Goal: Book appointment/travel/reservation

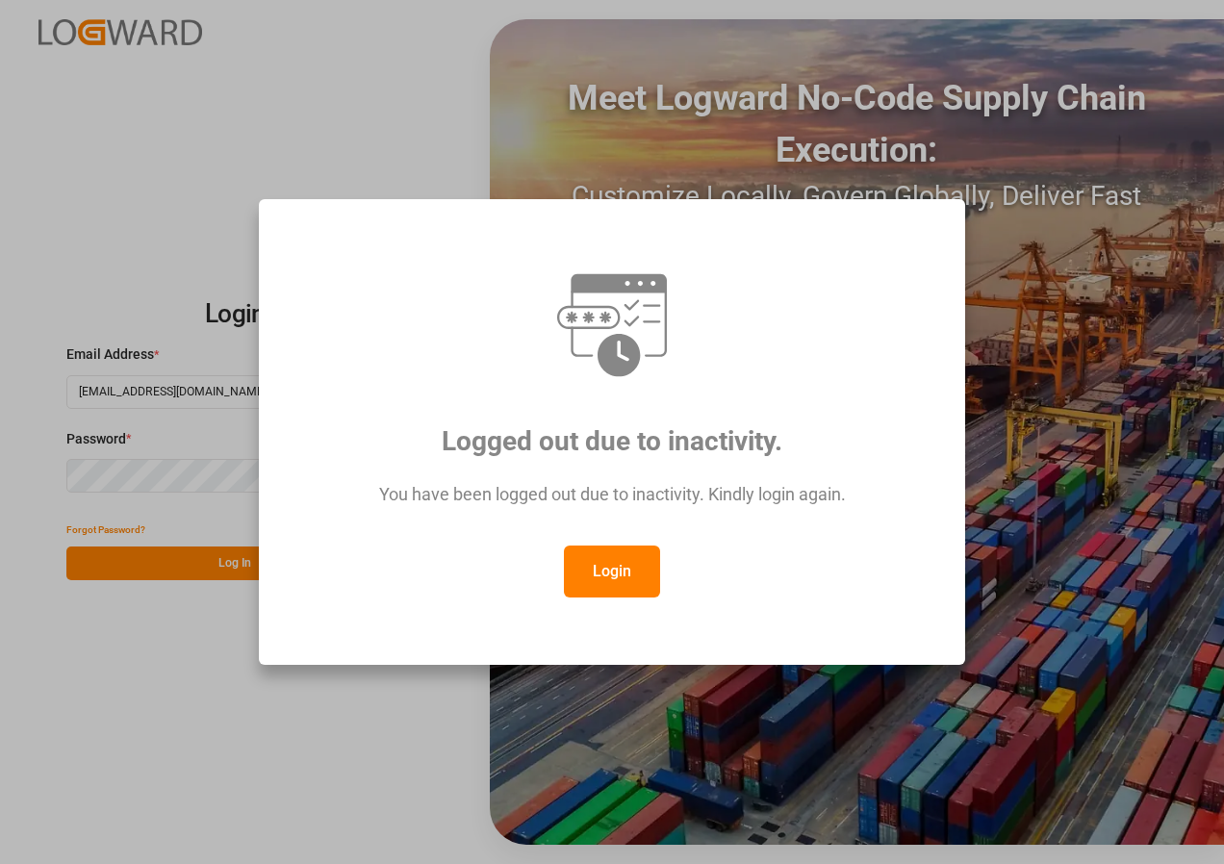
click at [608, 567] on button "Login" at bounding box center [612, 571] width 96 height 52
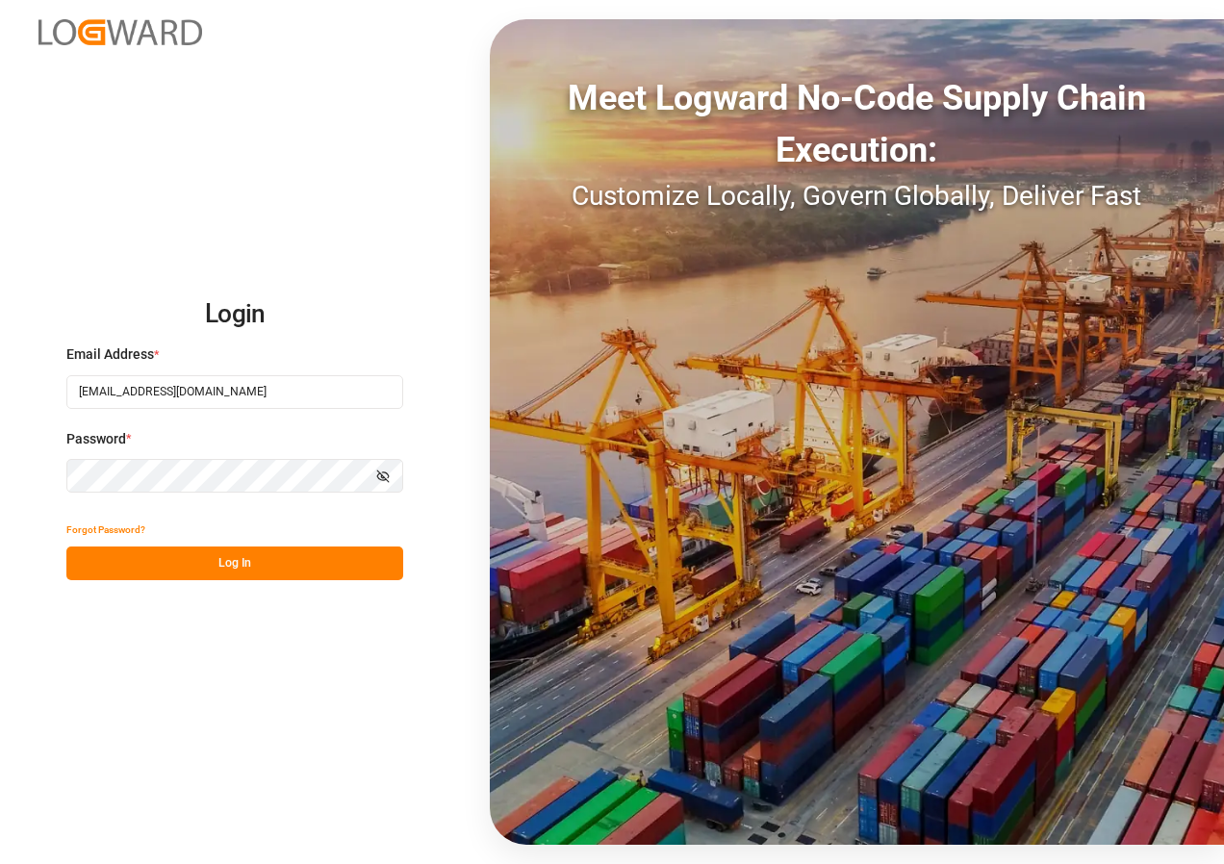
click at [246, 565] on button "Log In" at bounding box center [234, 563] width 337 height 34
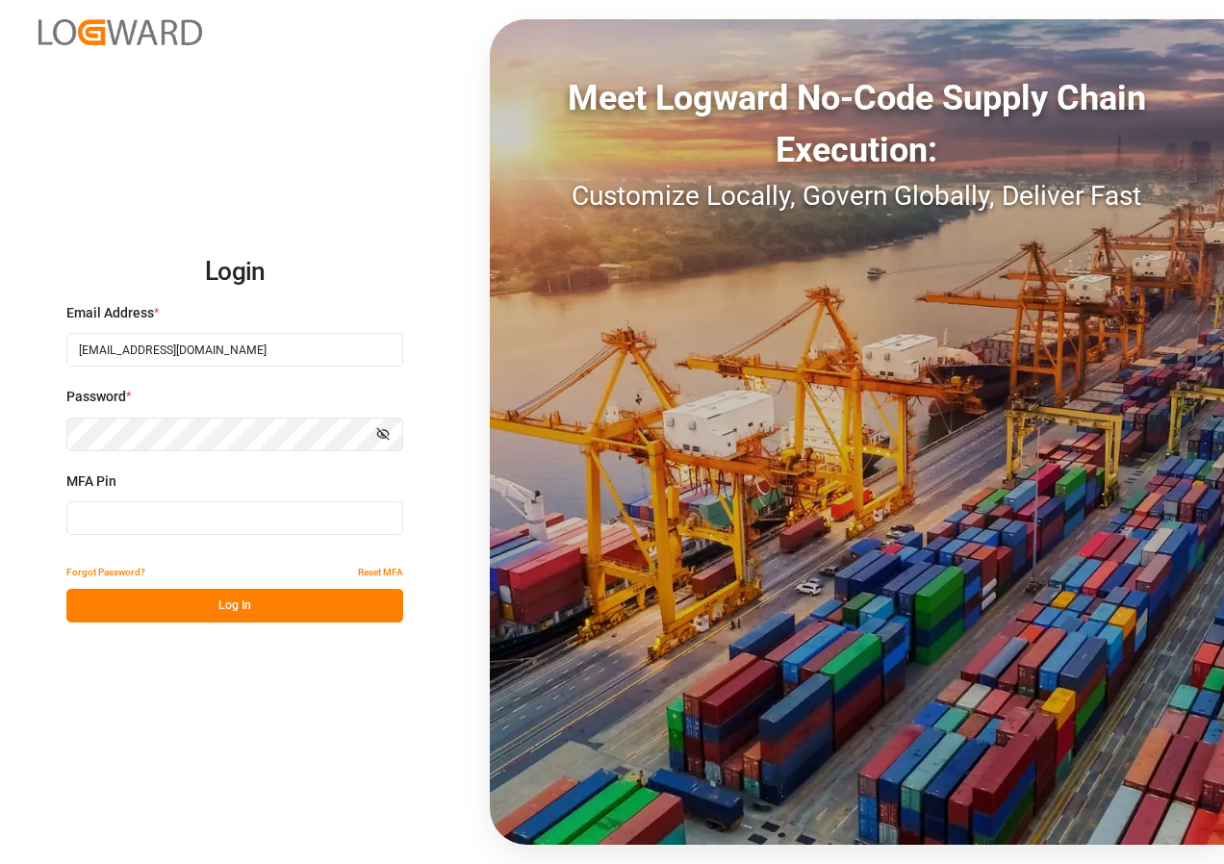
click at [186, 516] on input at bounding box center [234, 518] width 337 height 34
type input "130208"
click at [247, 605] on button "Log In" at bounding box center [234, 606] width 337 height 34
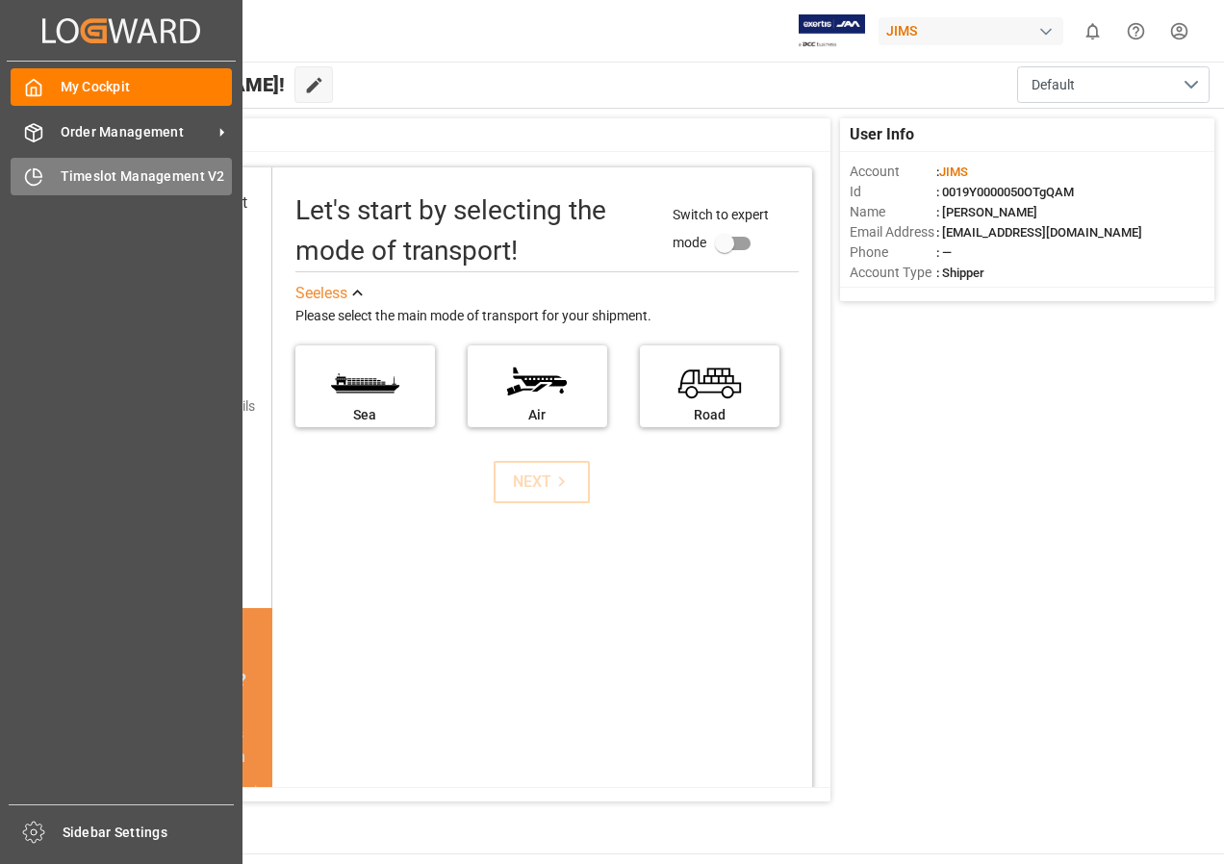
click at [78, 178] on span "Timeslot Management V2" at bounding box center [147, 176] width 172 height 20
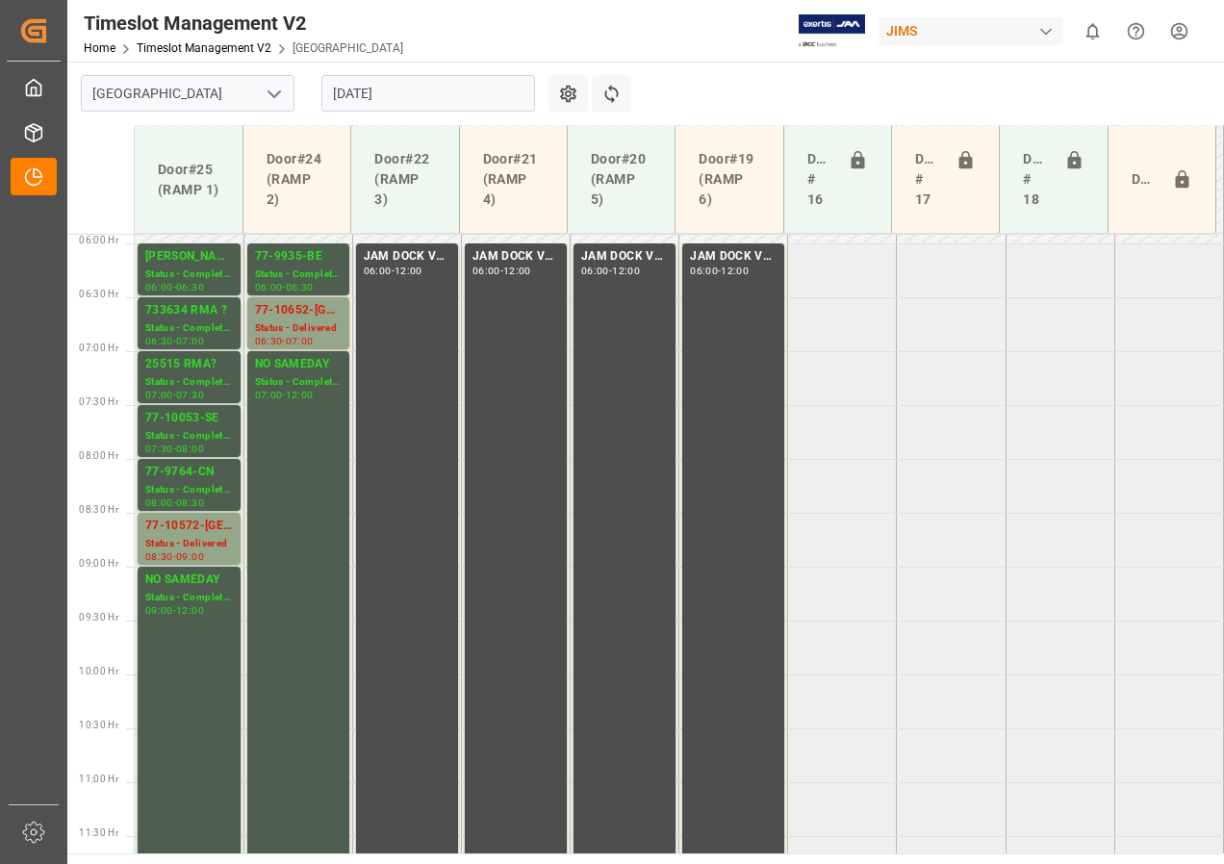
scroll to position [782, 0]
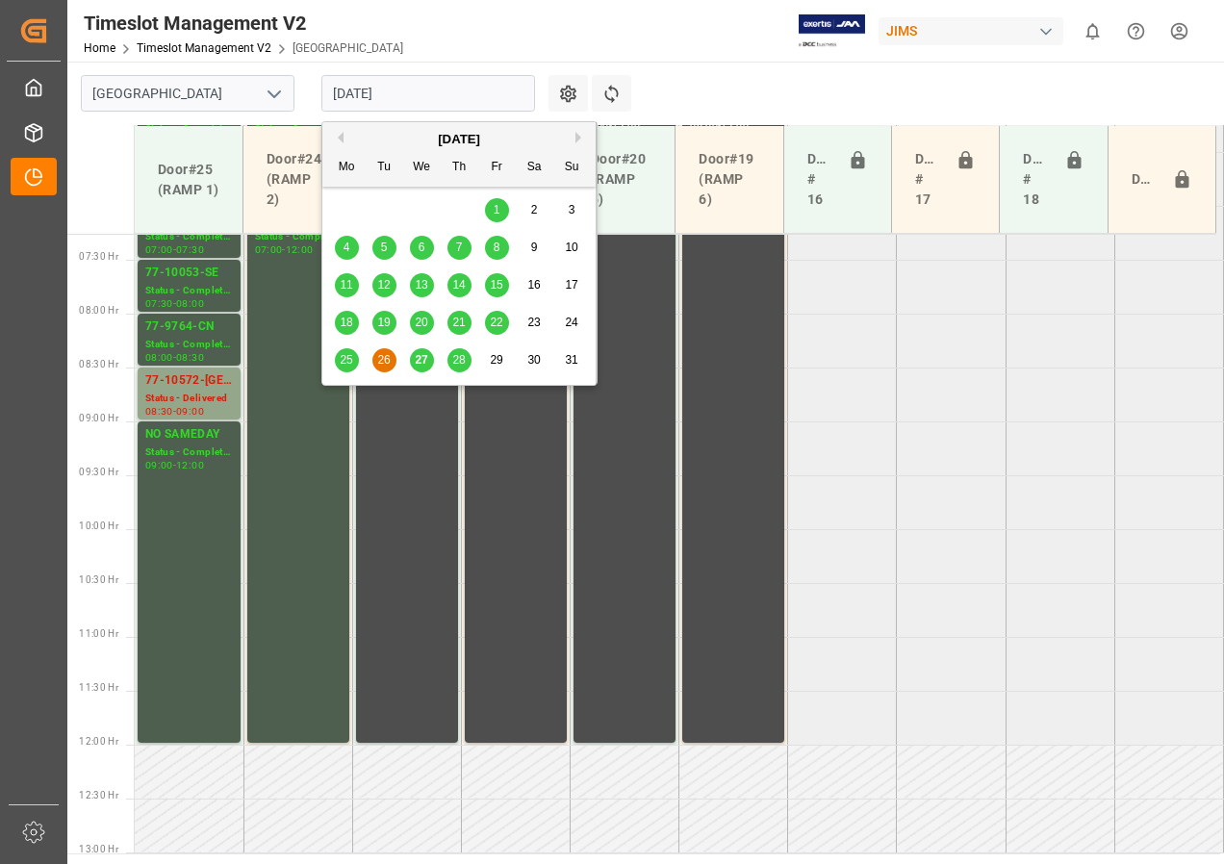
click at [380, 101] on input "[DATE]" at bounding box center [428, 93] width 214 height 37
click at [422, 363] on span "27" at bounding box center [421, 359] width 13 height 13
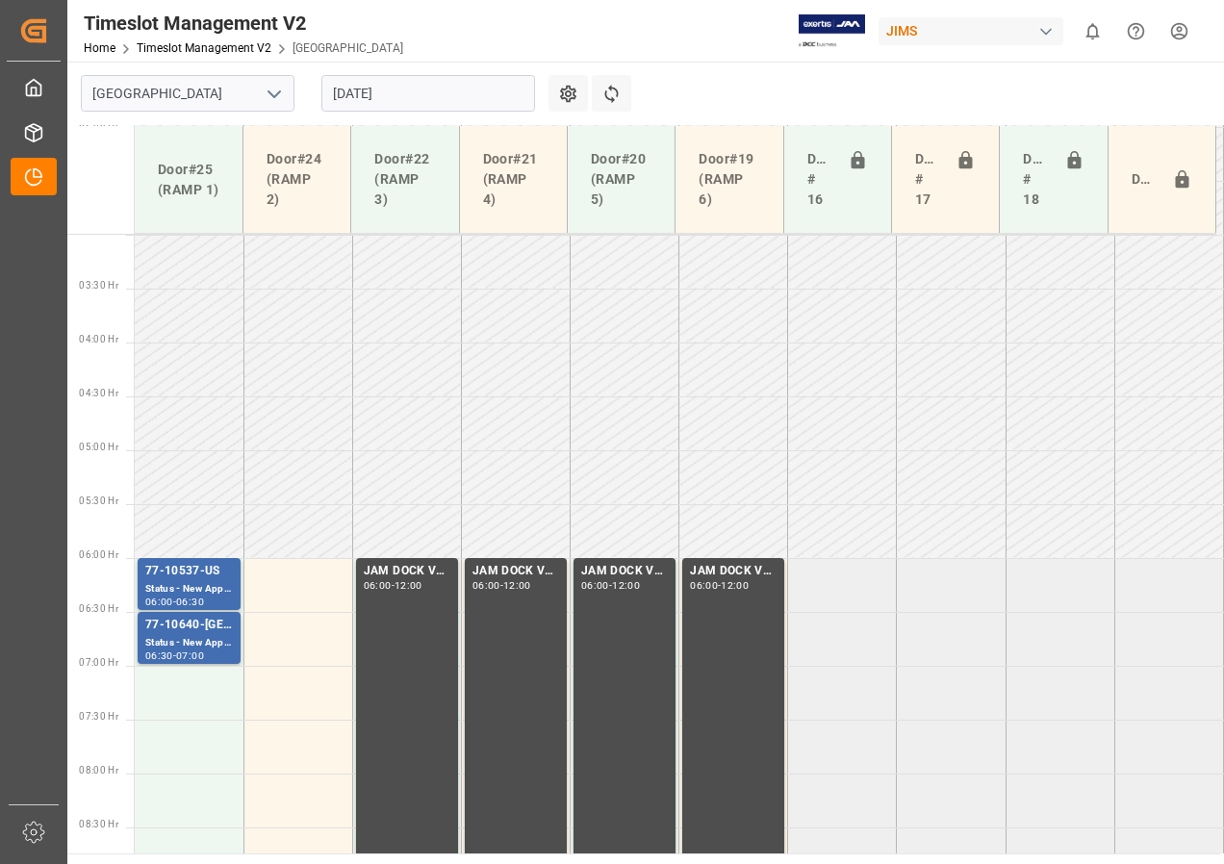
scroll to position [301, 0]
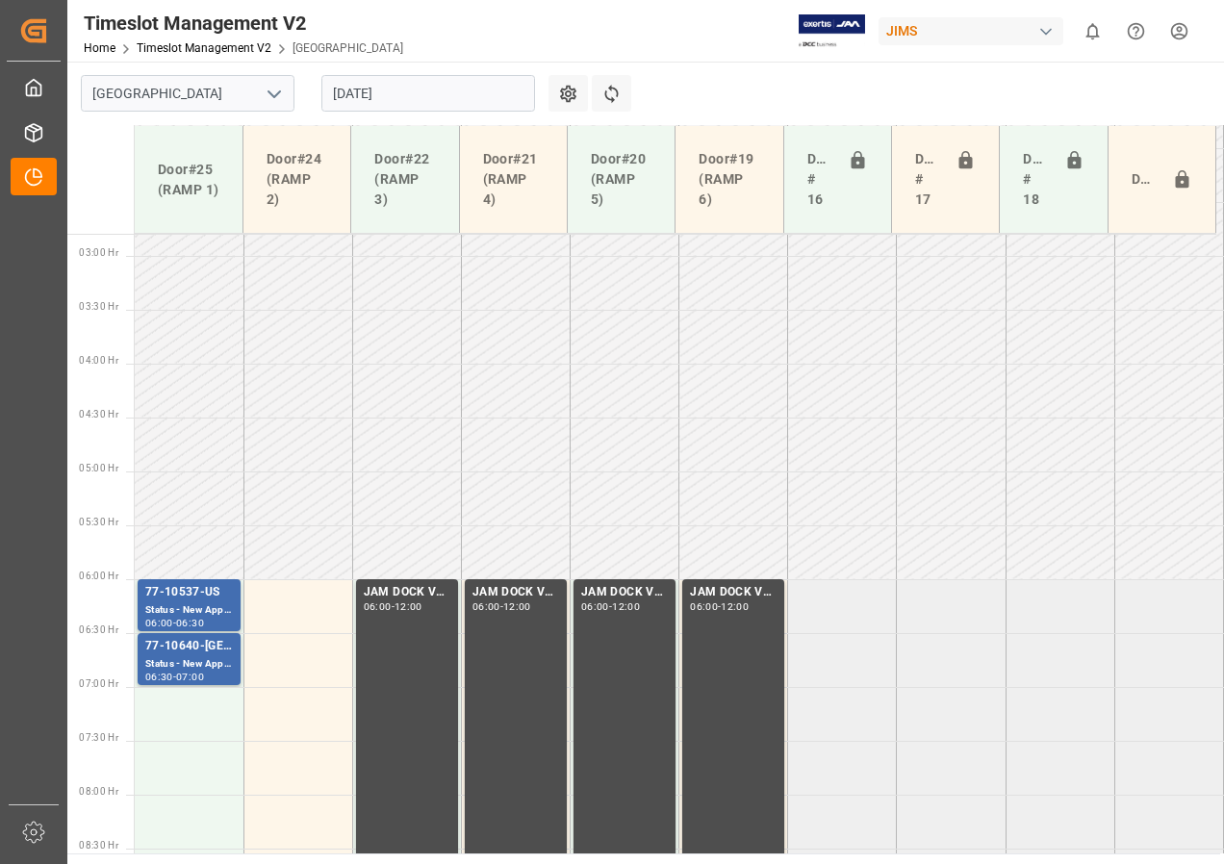
click at [367, 107] on input "[DATE]" at bounding box center [428, 93] width 214 height 37
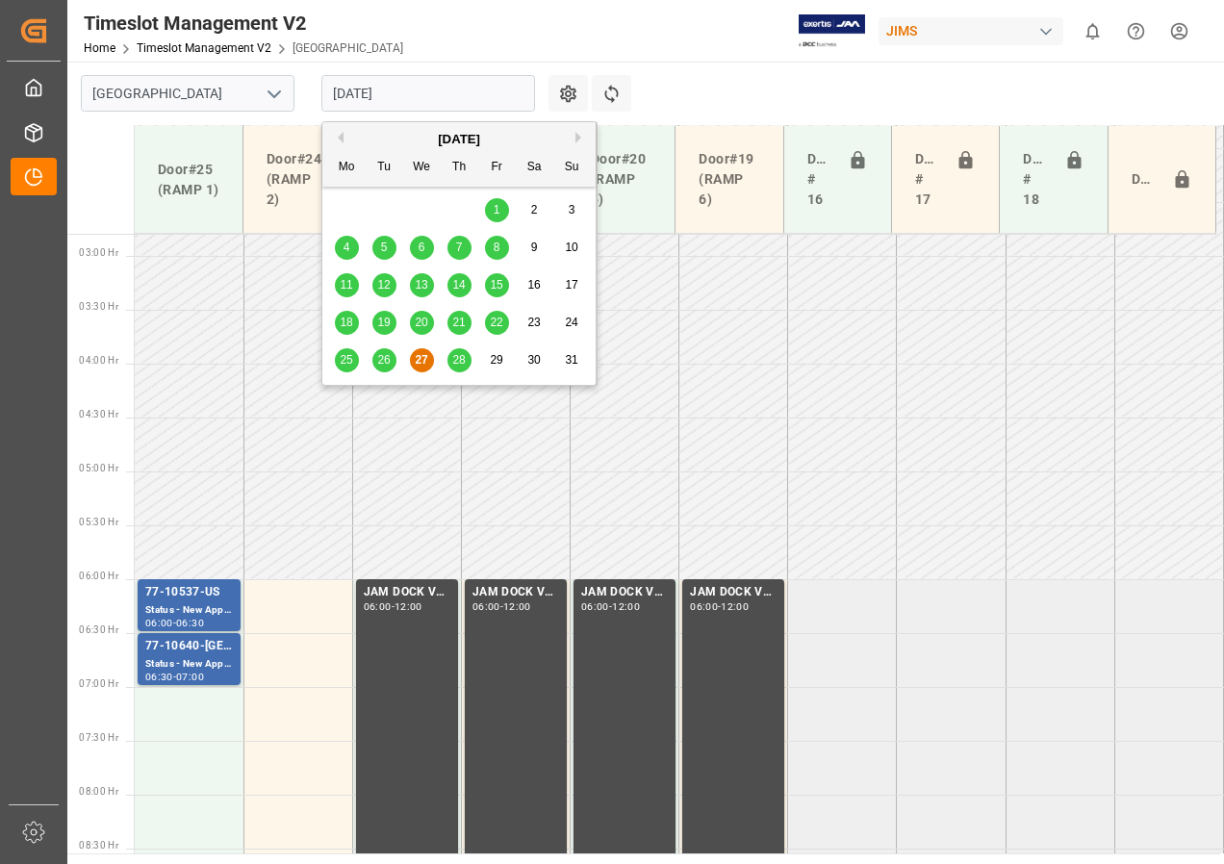
click at [453, 354] on span "28" at bounding box center [458, 359] width 13 height 13
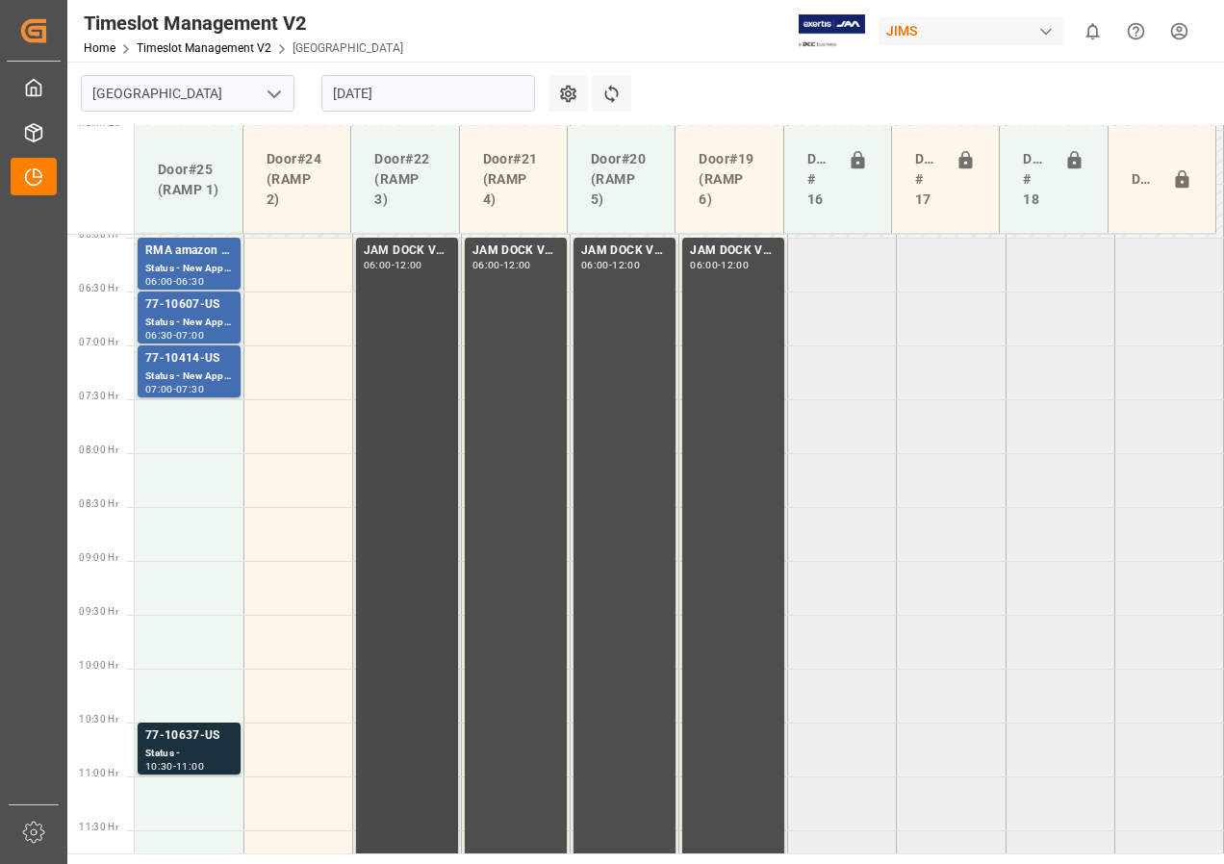
scroll to position [743, 0]
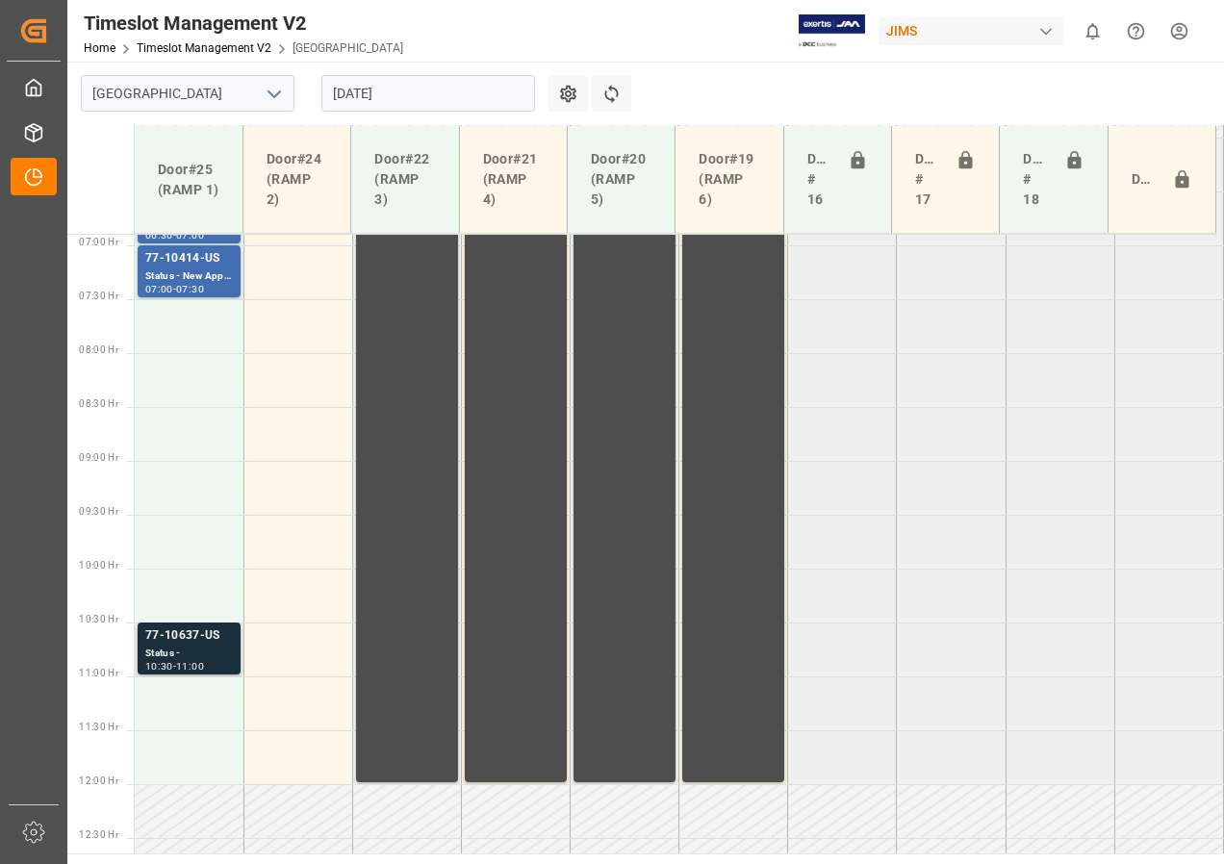
click at [186, 657] on div "Status -" at bounding box center [189, 654] width 88 height 16
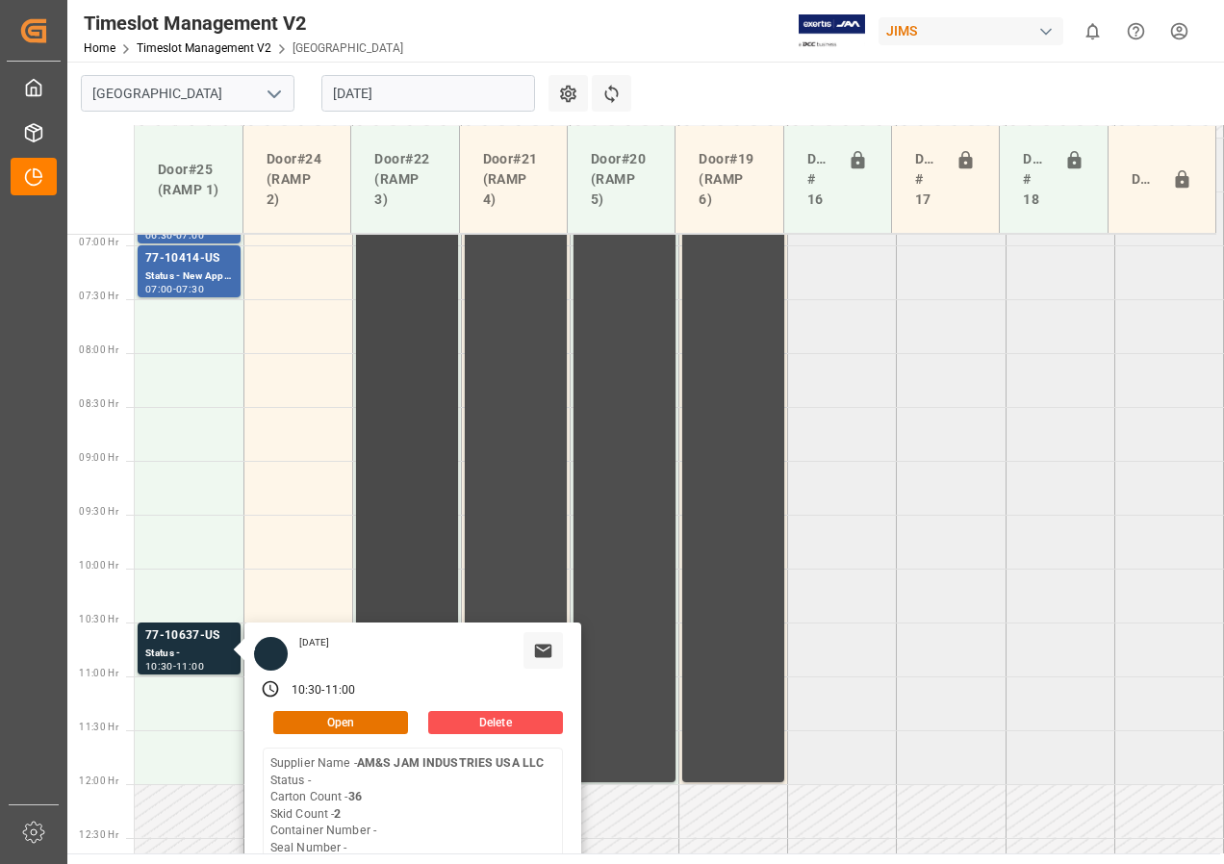
scroll to position [550, 0]
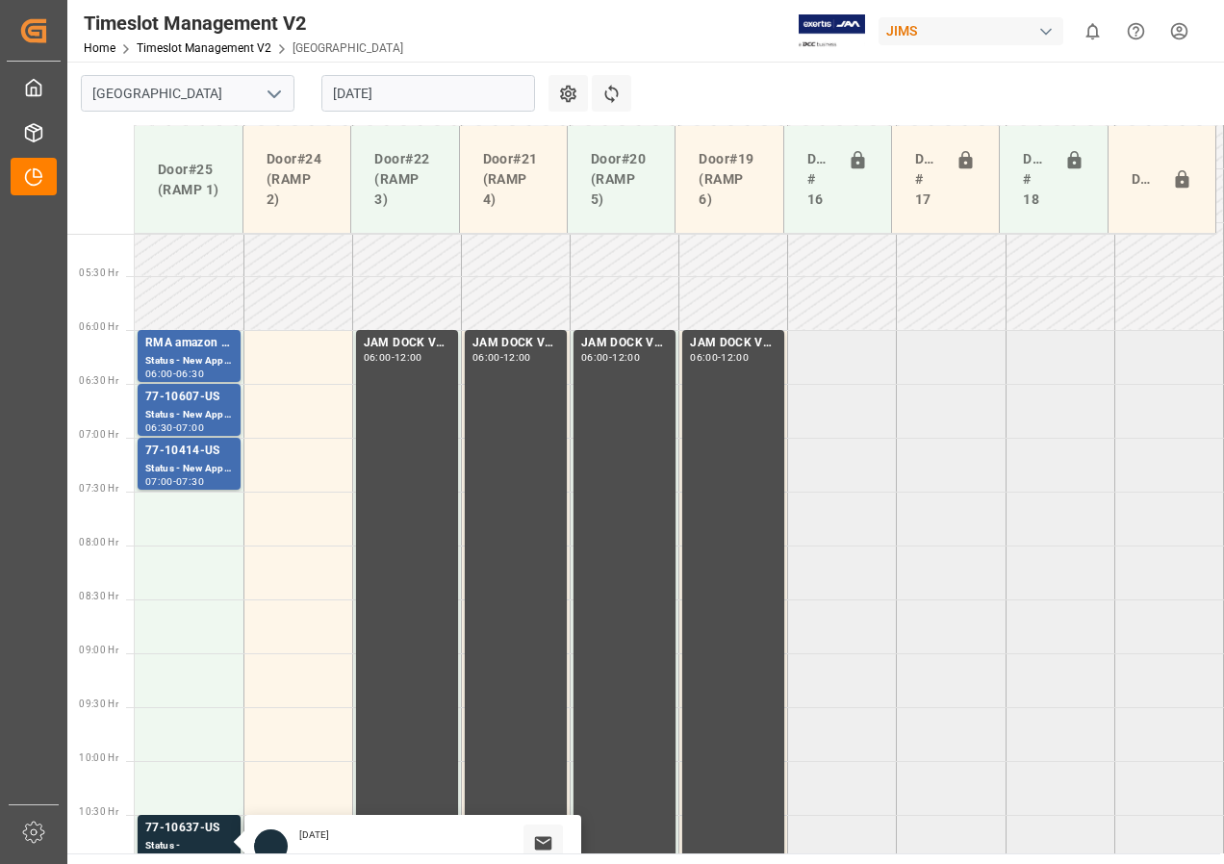
click at [370, 97] on input "[DATE]" at bounding box center [428, 93] width 214 height 37
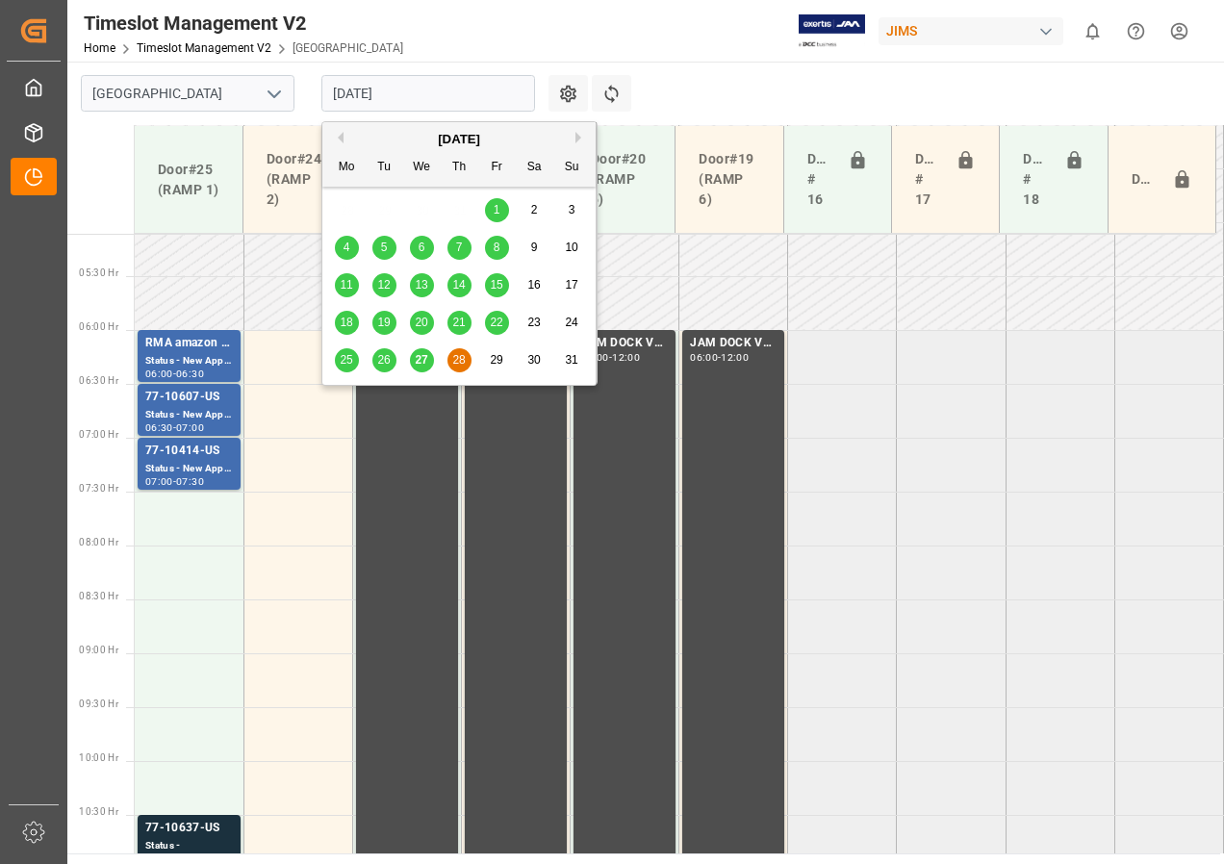
click at [413, 359] on div "27" at bounding box center [422, 360] width 24 height 23
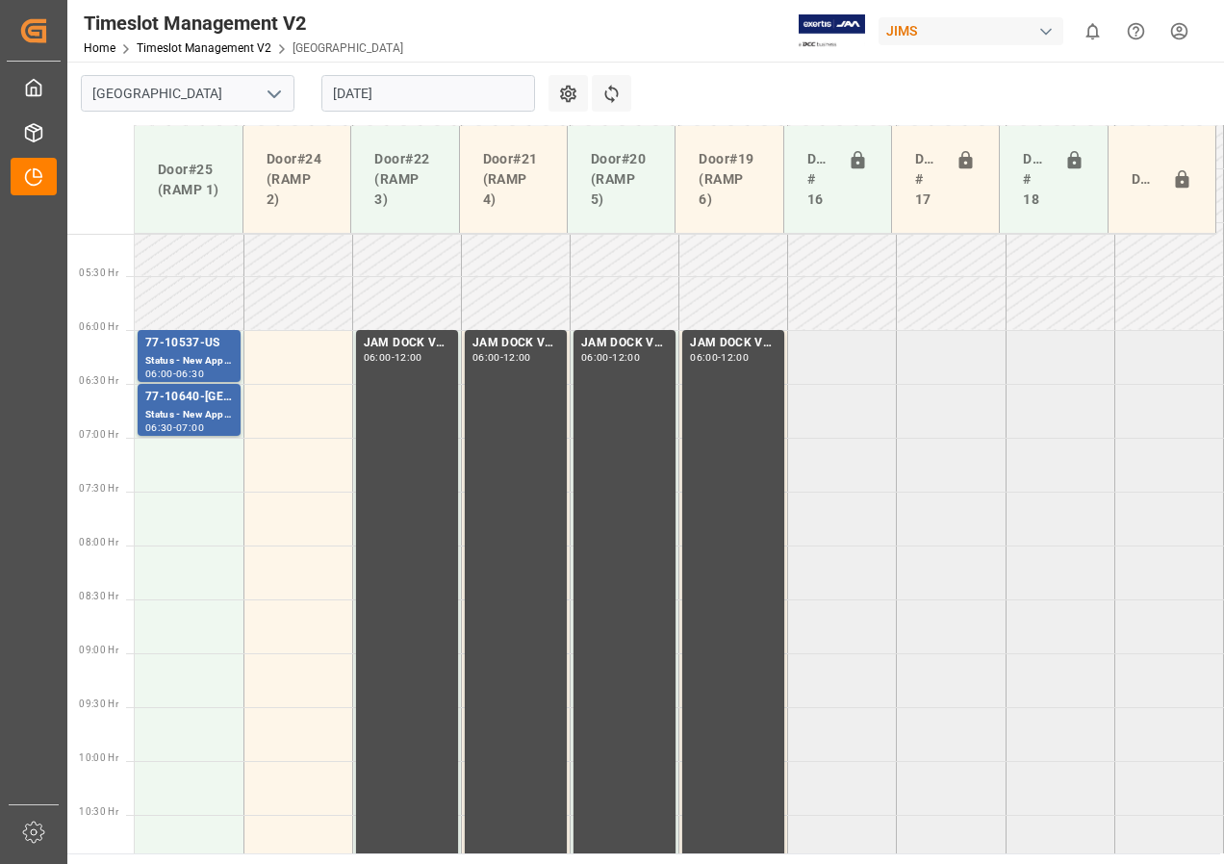
scroll to position [494, 0]
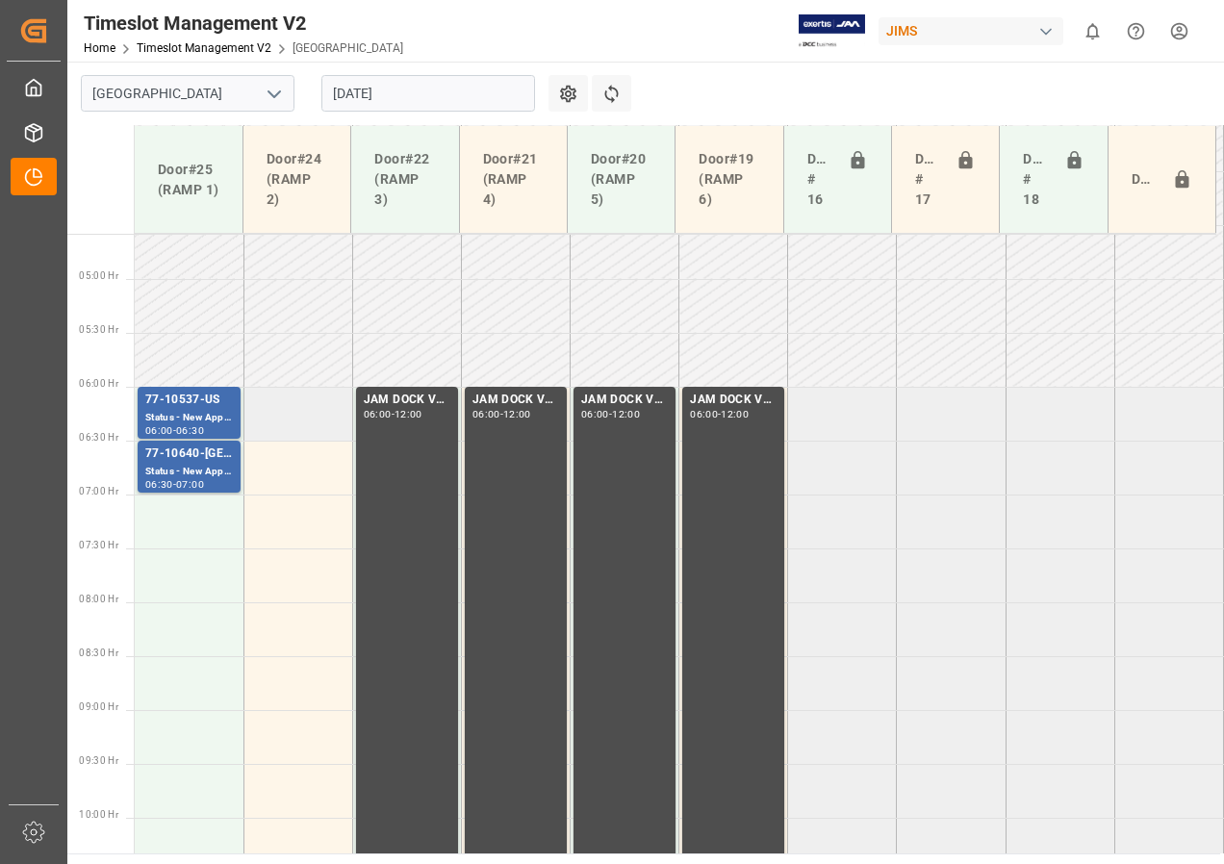
click at [310, 406] on td at bounding box center [297, 414] width 109 height 54
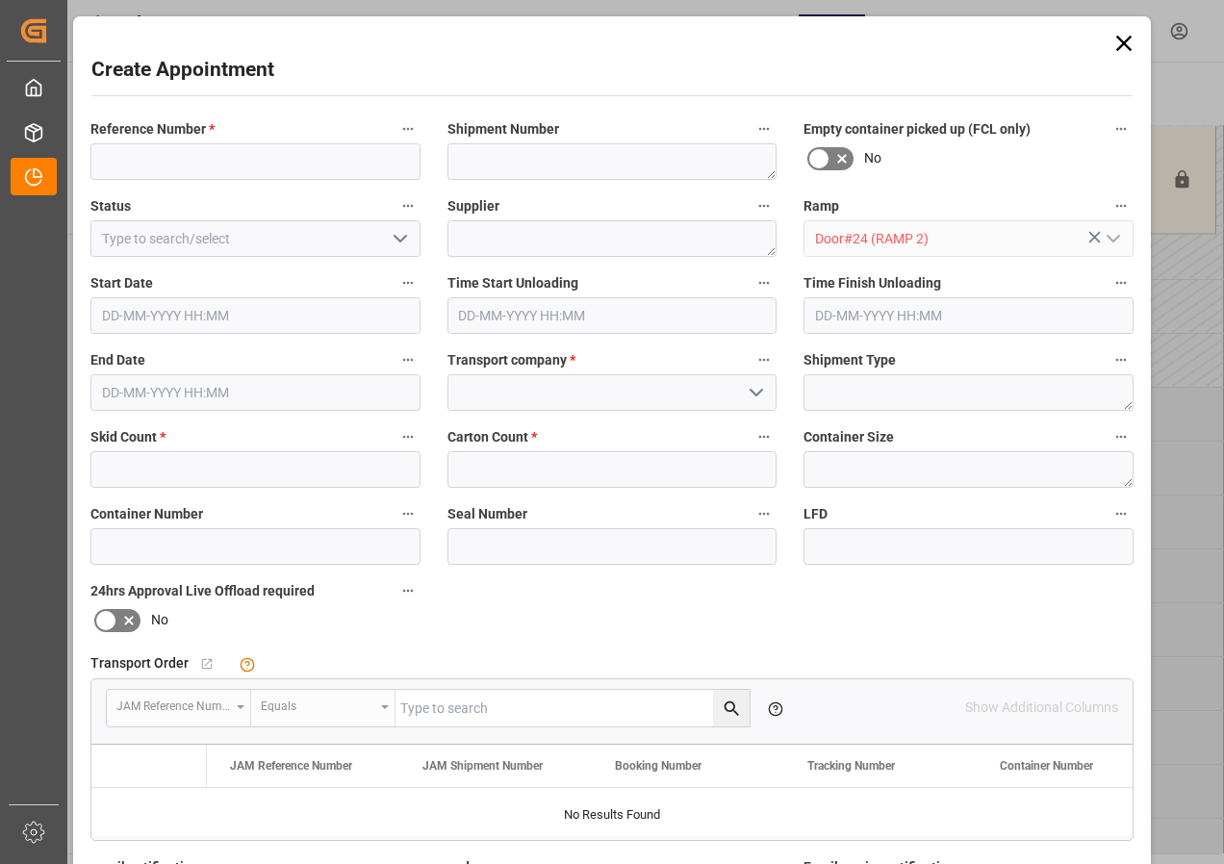
type input "[DATE] 06:00"
type input "[DATE] 06:30"
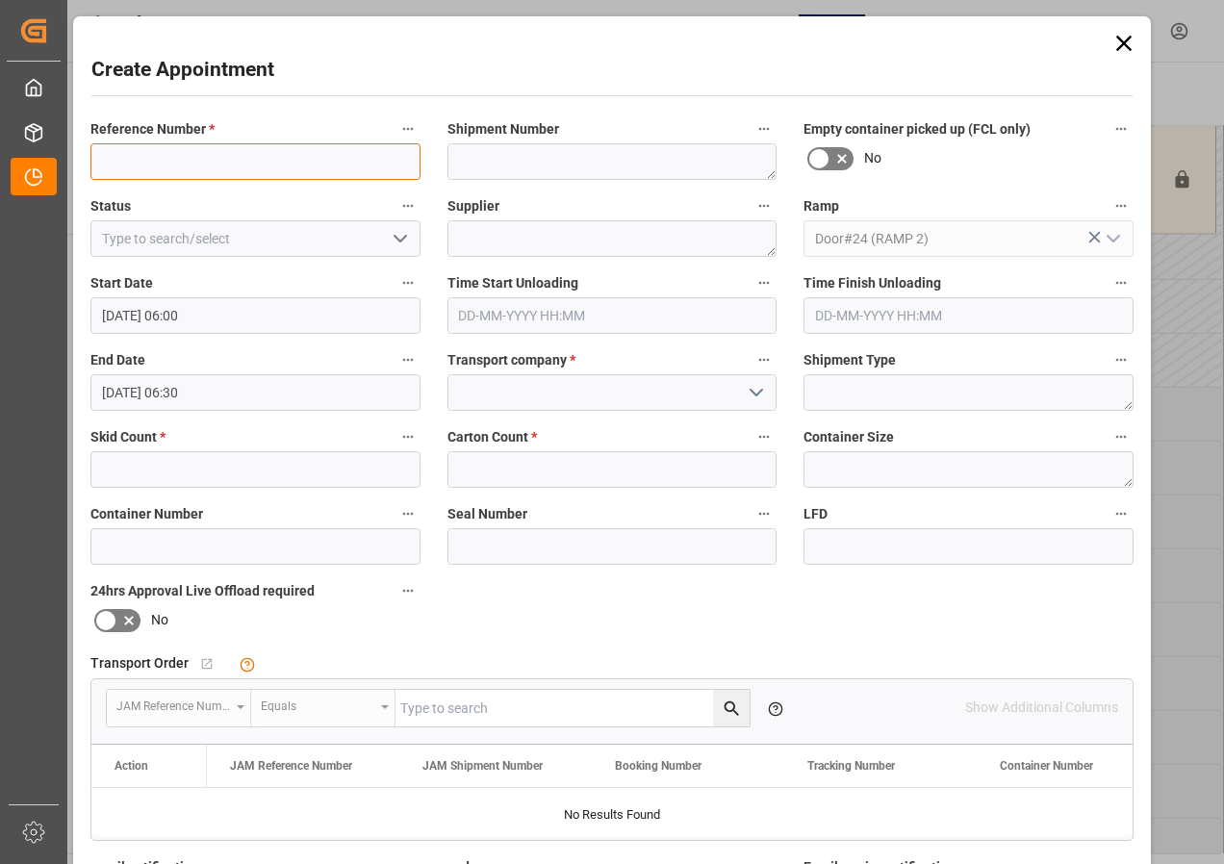
click at [241, 162] on input at bounding box center [255, 161] width 330 height 37
type input "NO SAMEDAY"
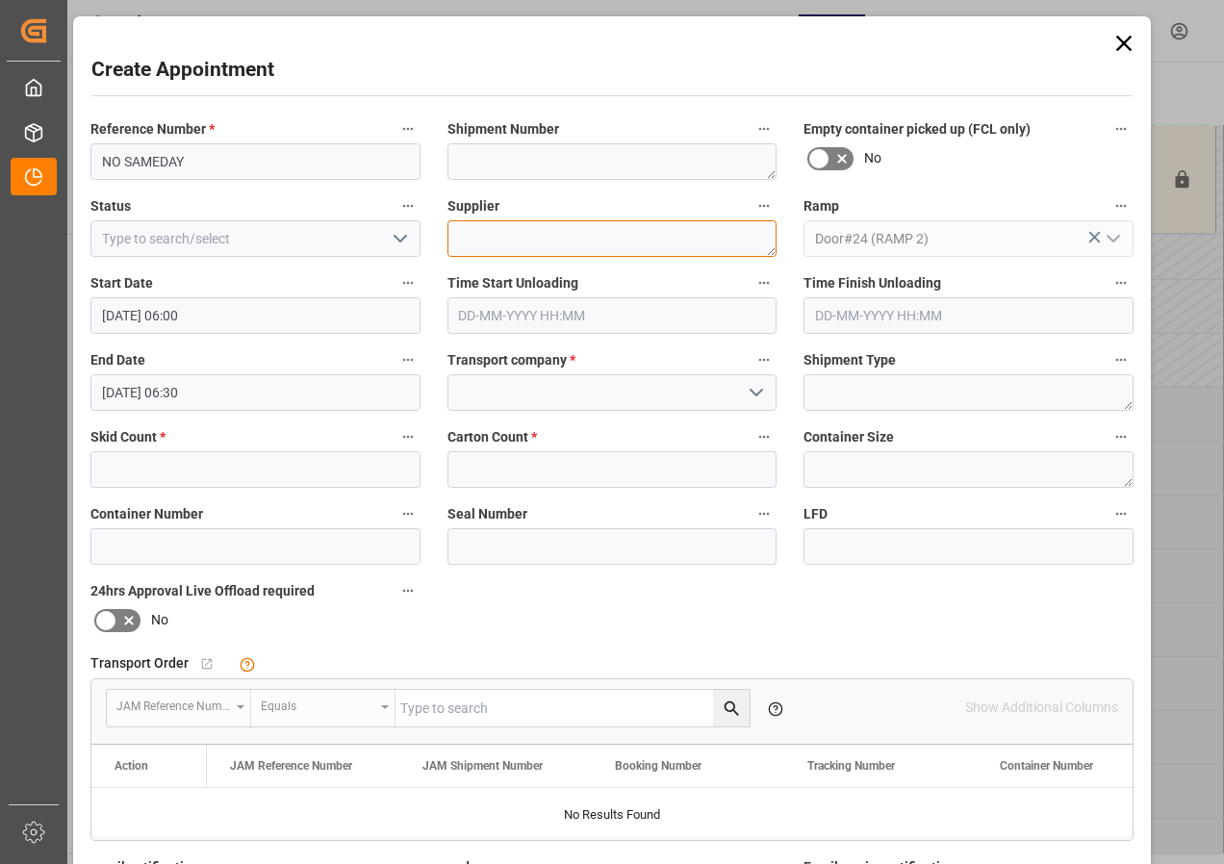
click at [473, 236] on textarea at bounding box center [612, 238] width 330 height 37
type textarea "NO SAMEDAY"
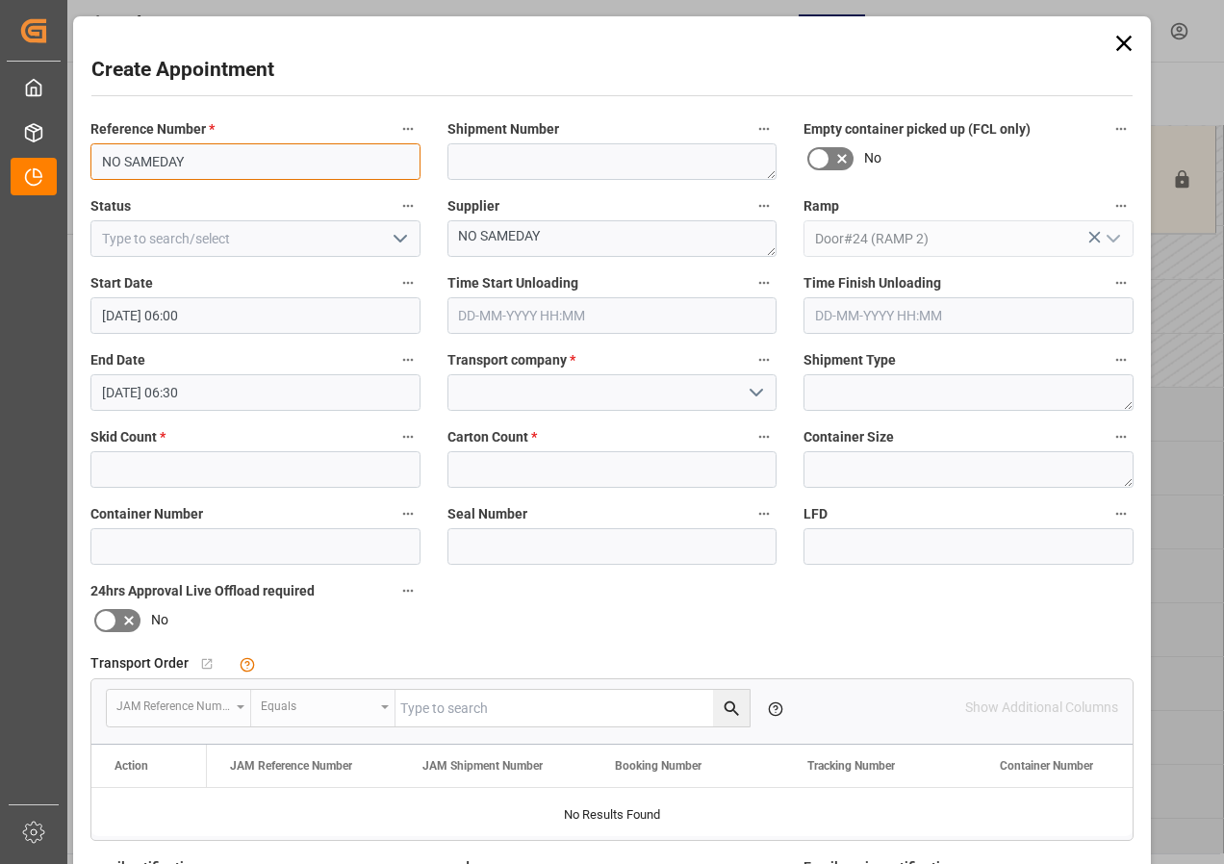
drag, startPoint x: 216, startPoint y: 164, endPoint x: 91, endPoint y: 156, distance: 124.3
click at [91, 156] on input "NO SAMEDAY" at bounding box center [255, 161] width 330 height 37
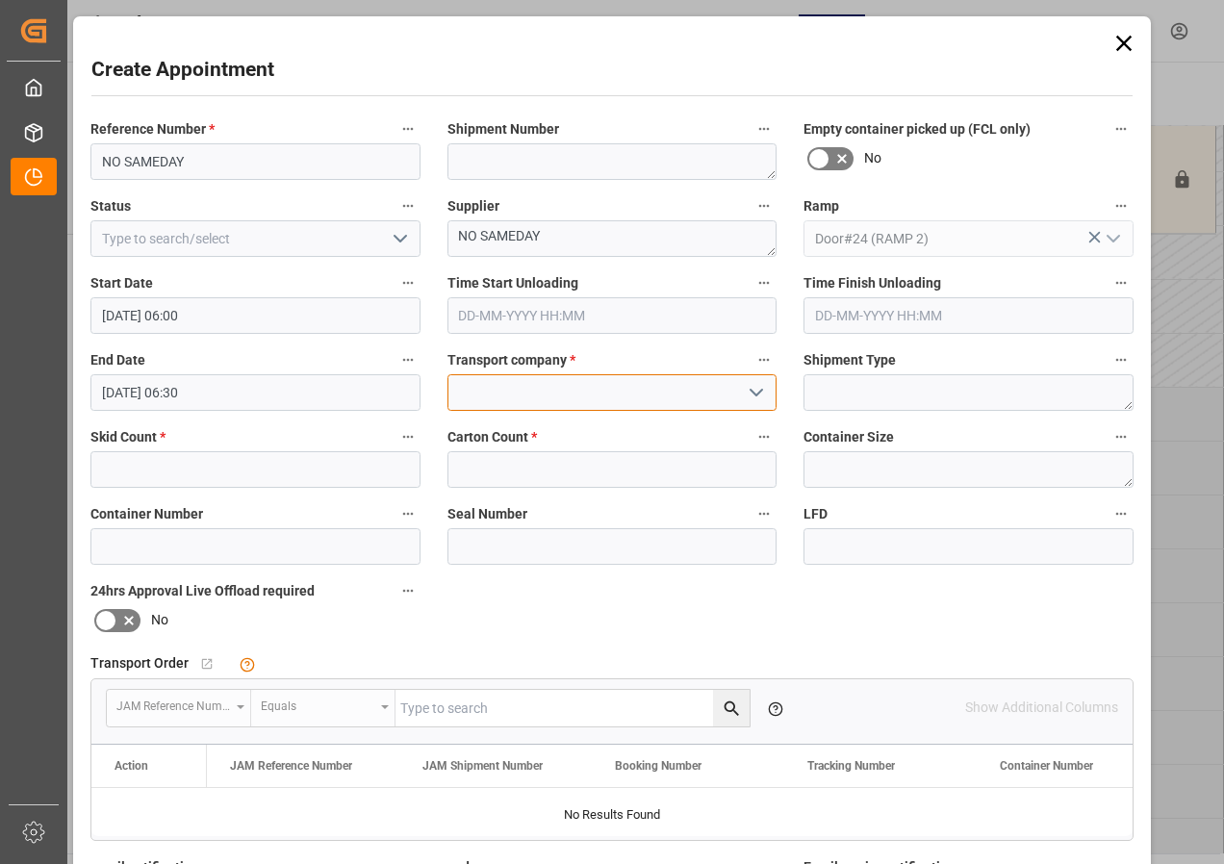
click at [520, 393] on input at bounding box center [612, 392] width 330 height 37
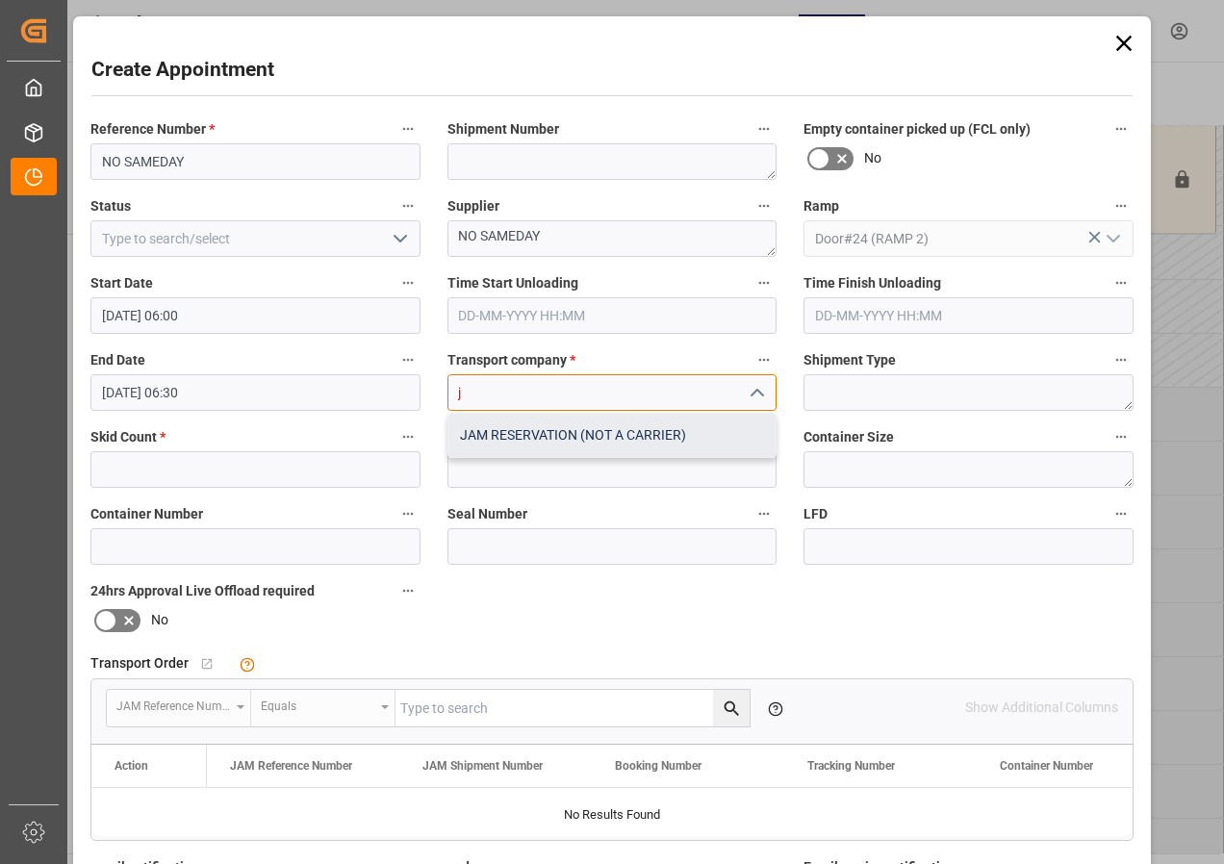
click at [535, 437] on div "JAM RESERVATION (NOT A CARRIER)" at bounding box center [612, 435] width 328 height 43
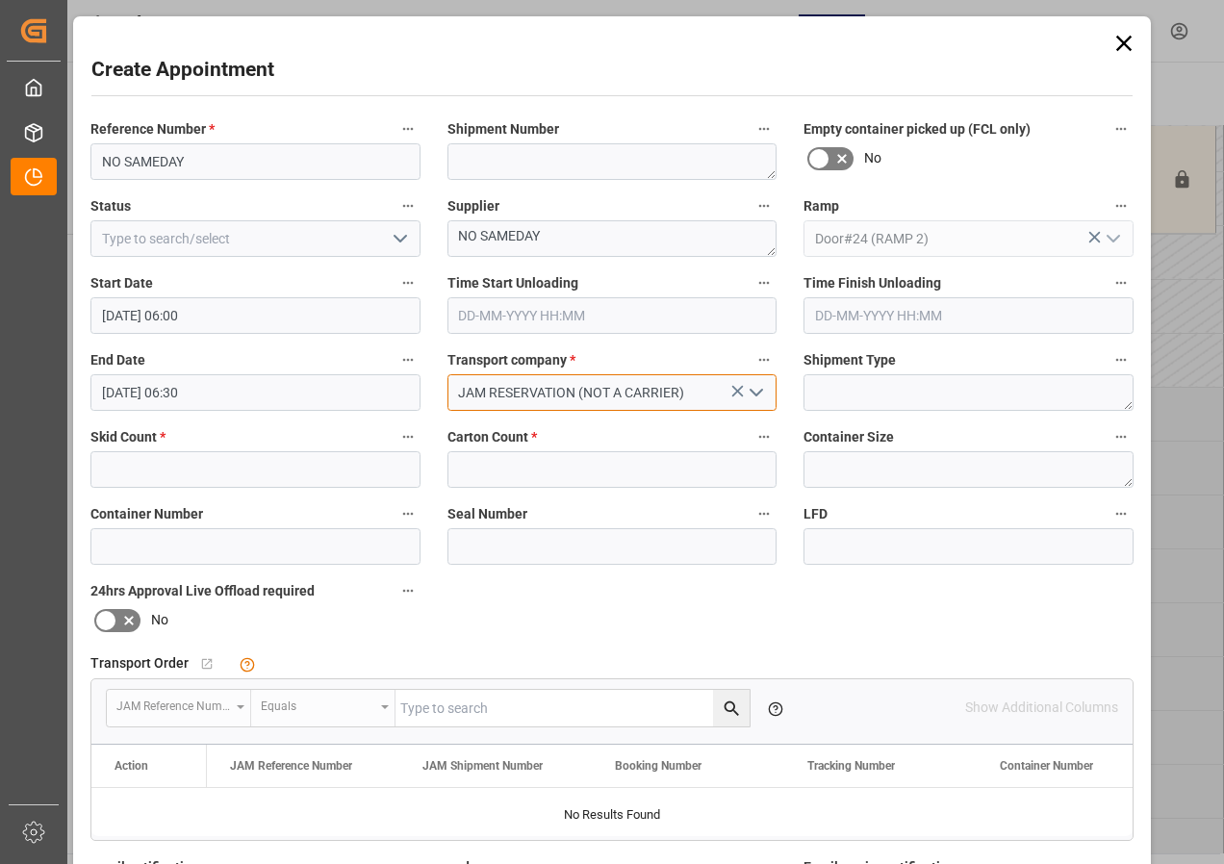
type input "JAM RESERVATION (NOT A CARRIER)"
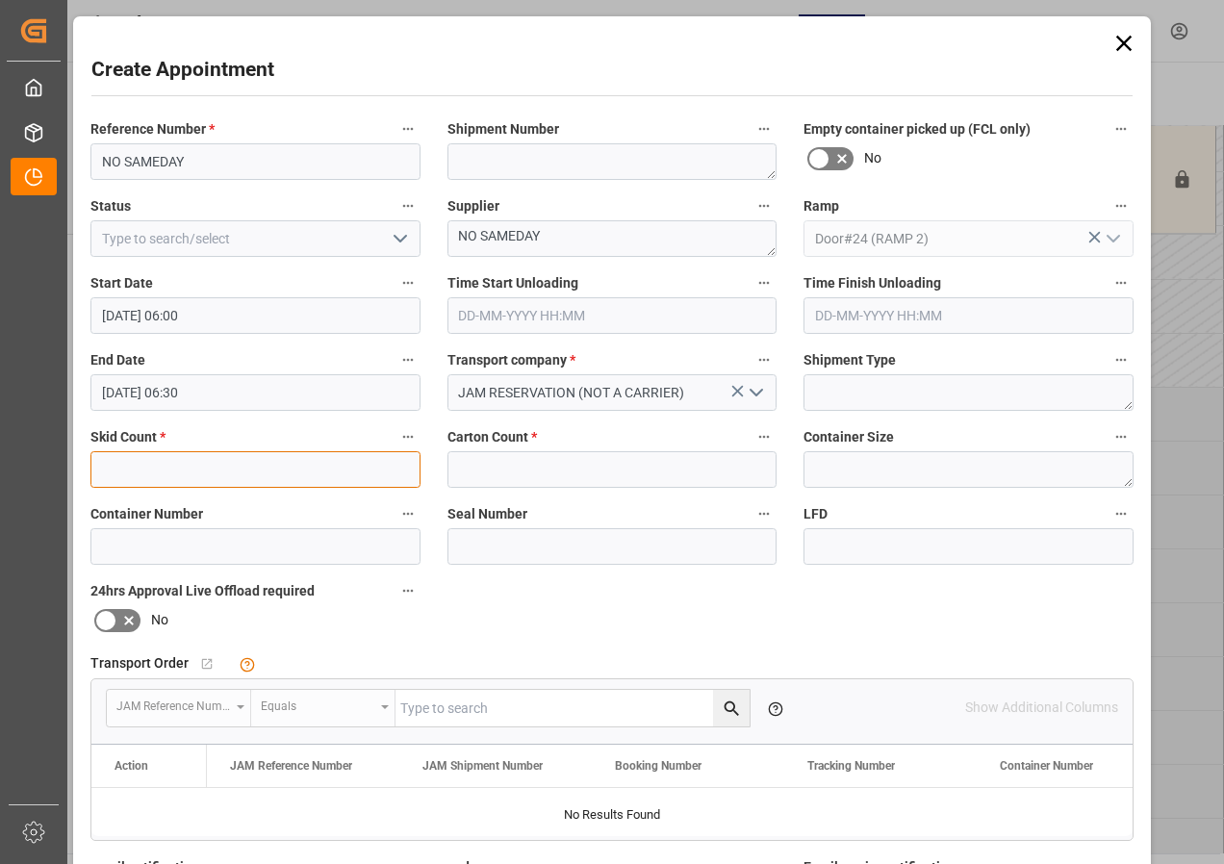
click at [217, 472] on input "text" at bounding box center [255, 469] width 330 height 37
type input "0"
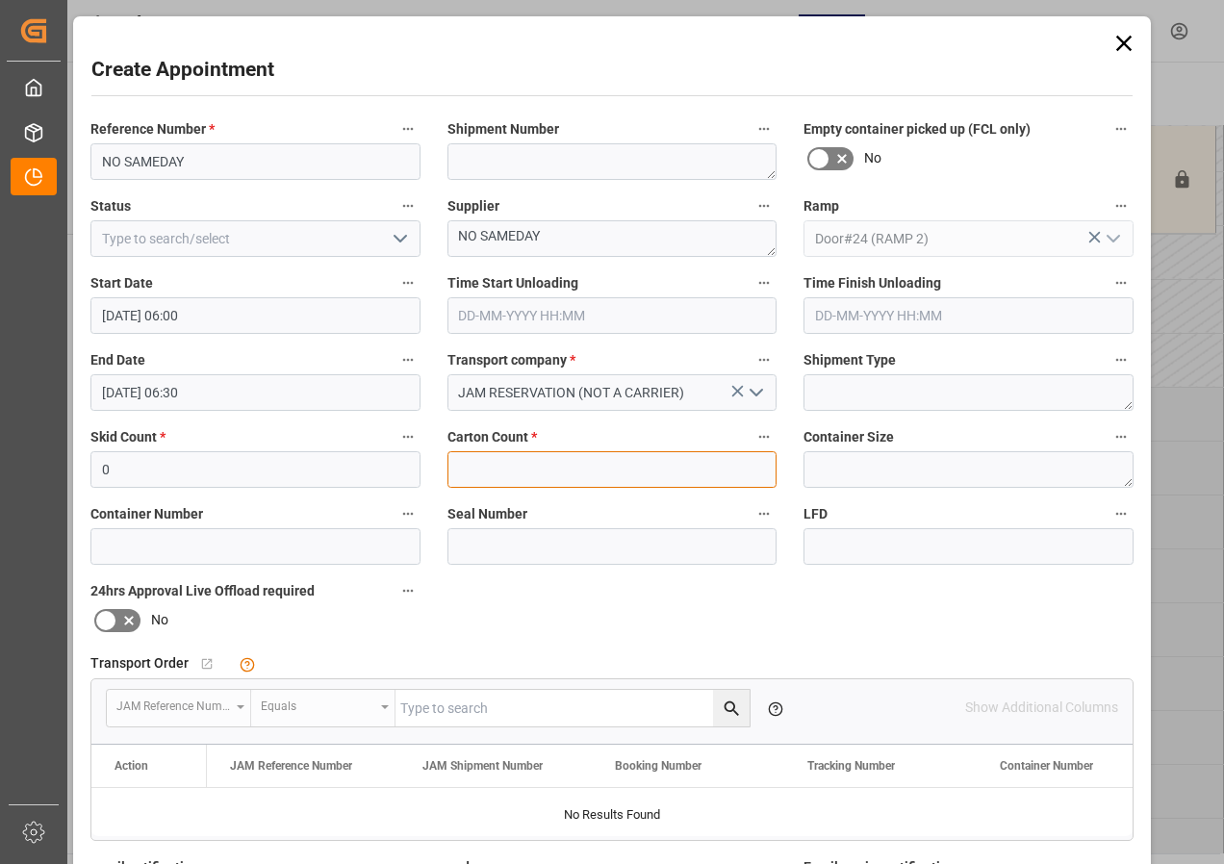
click at [514, 471] on input "text" at bounding box center [612, 469] width 330 height 37
type input "0"
click at [133, 383] on input "[DATE] 06:30" at bounding box center [255, 392] width 330 height 37
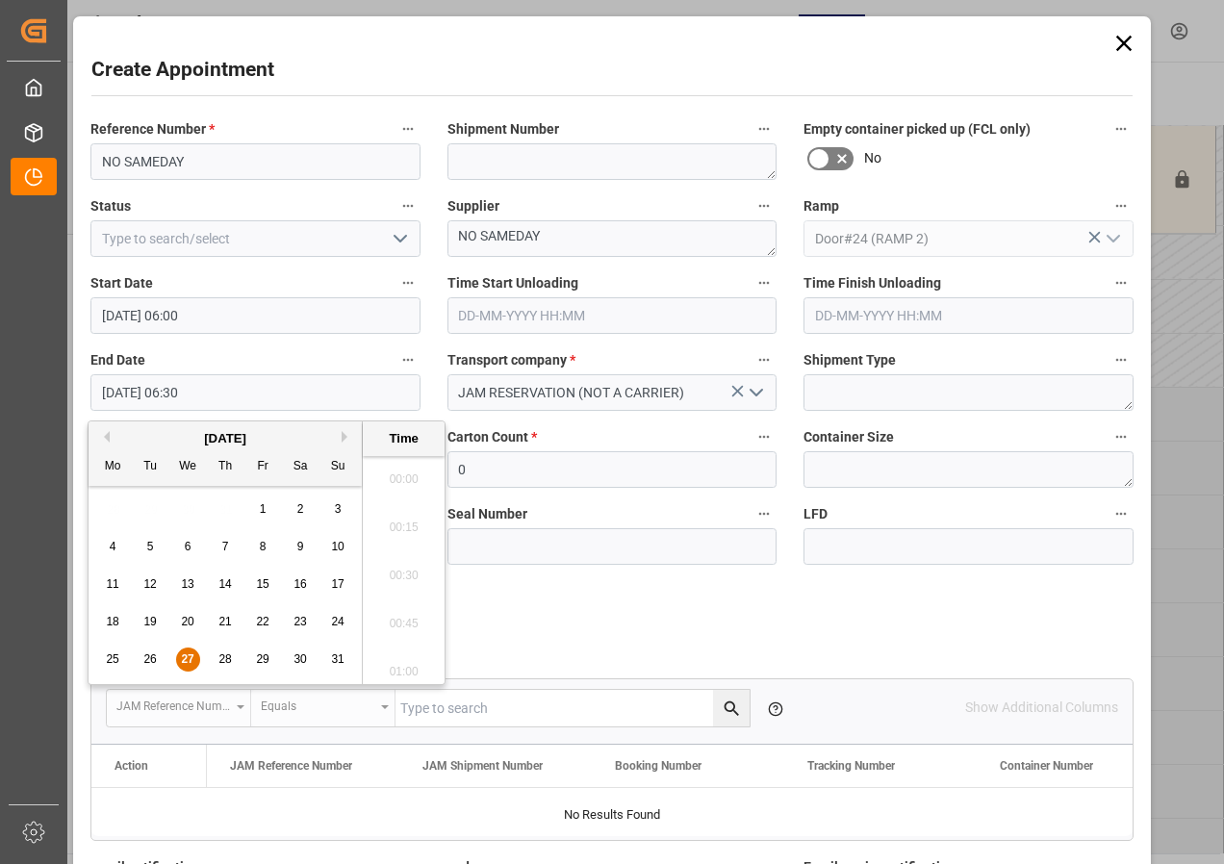
scroll to position [1161, 0]
click at [187, 661] on span "27" at bounding box center [187, 658] width 13 height 13
click at [410, 659] on li "12:00" at bounding box center [404, 666] width 82 height 48
type input "[DATE] 12:00"
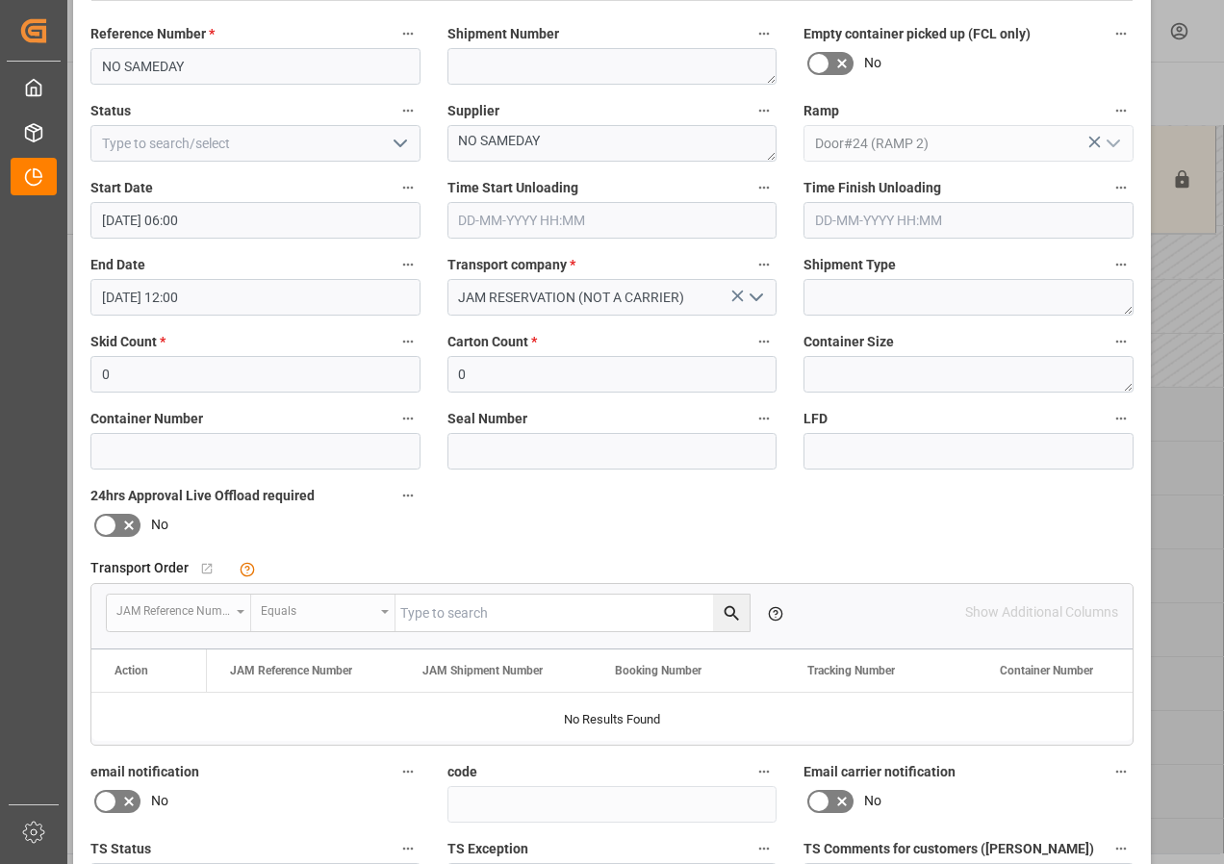
scroll to position [289, 0]
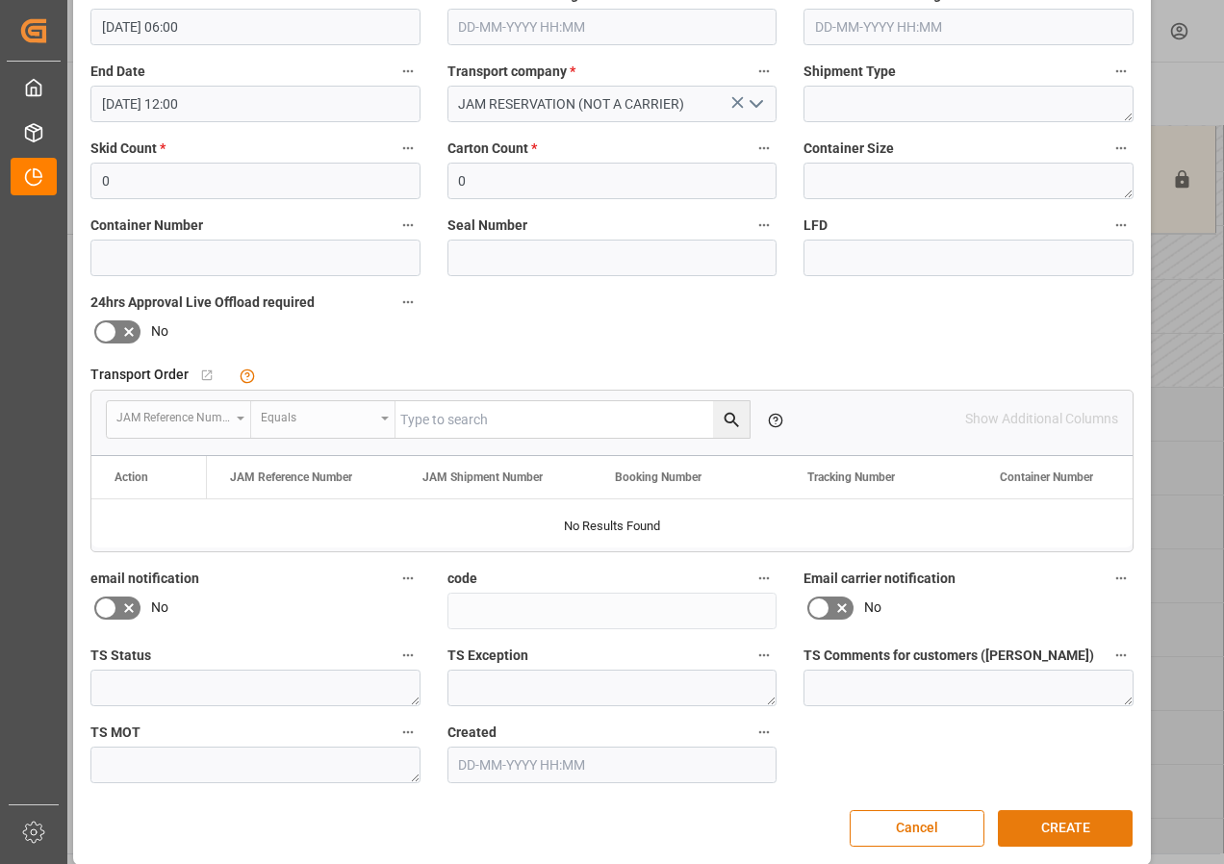
click at [1063, 828] on button "CREATE" at bounding box center [1065, 828] width 135 height 37
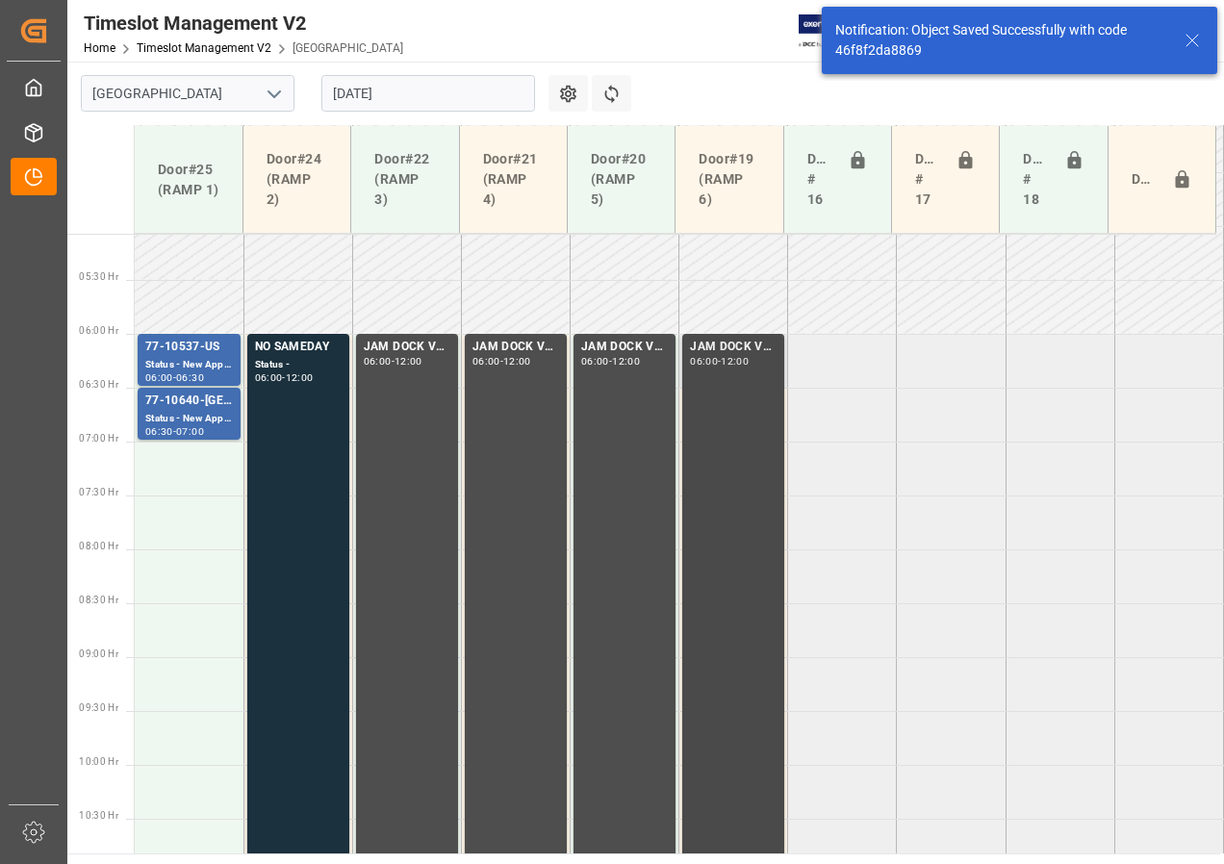
scroll to position [567, 0]
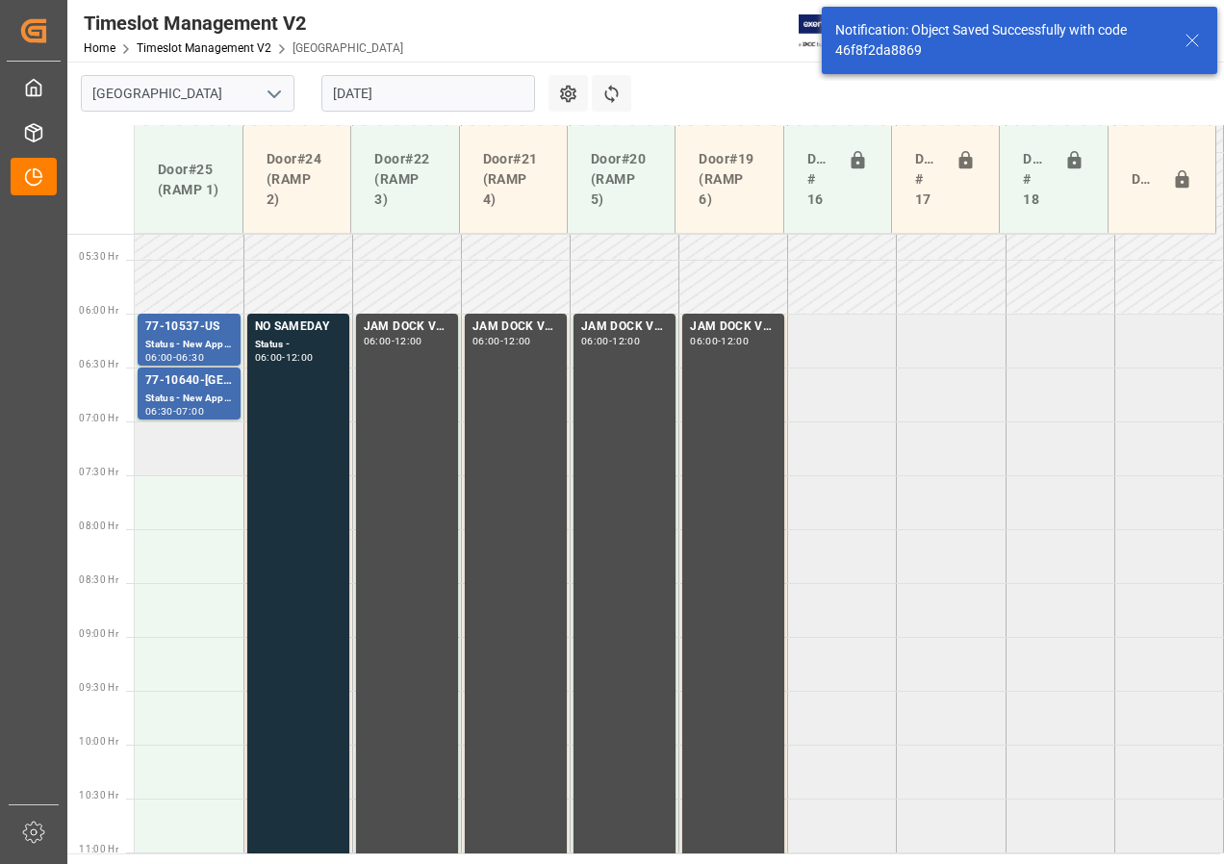
click at [204, 452] on td at bounding box center [189, 448] width 109 height 54
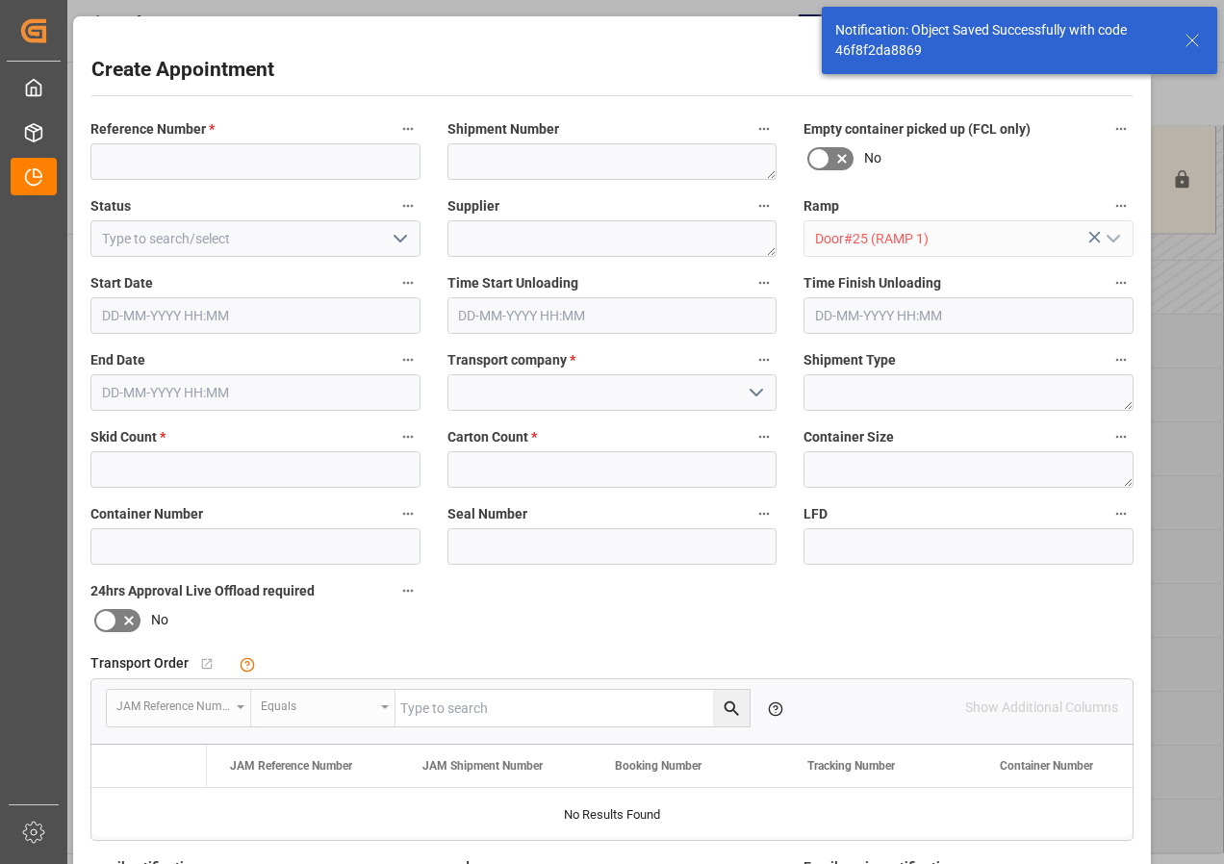
type input "[DATE] 07:00"
type input "[DATE] 07:30"
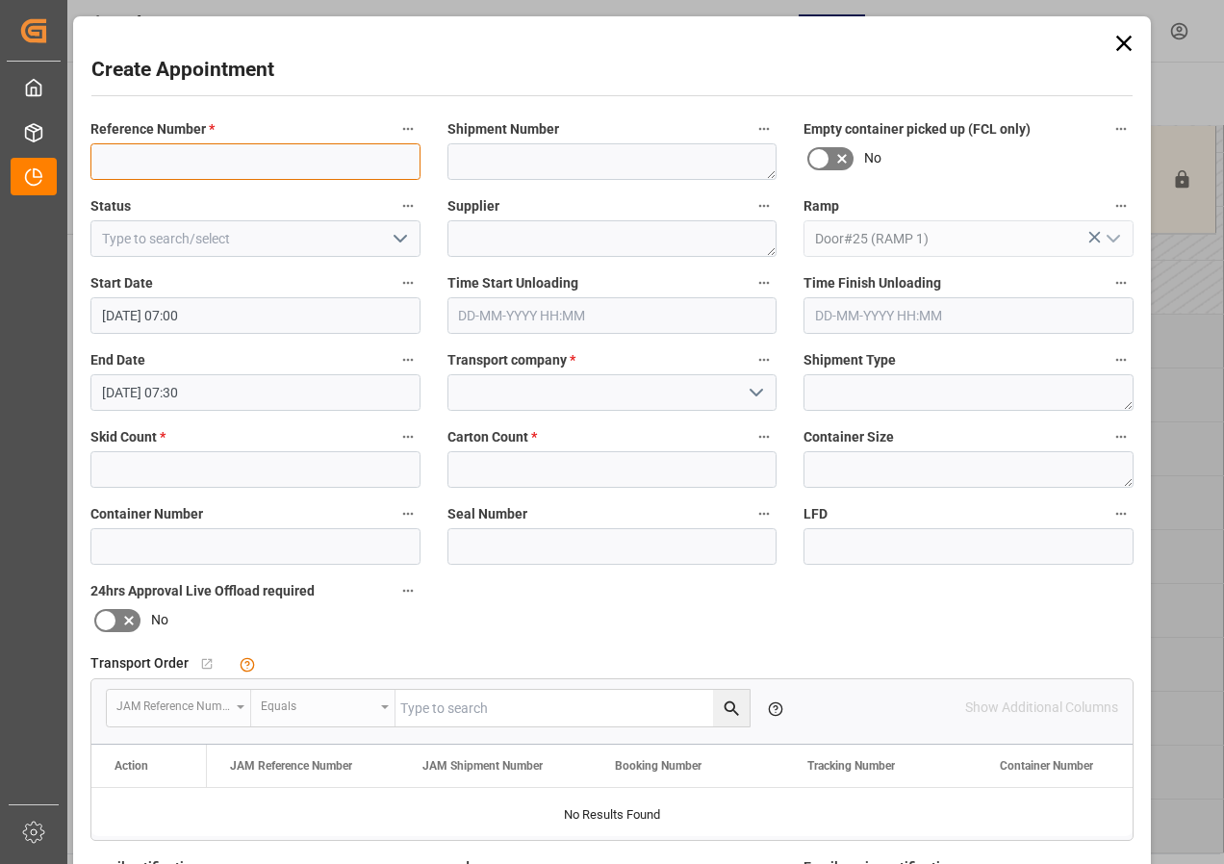
click at [143, 172] on input at bounding box center [255, 161] width 330 height 37
paste input "NO SAMEDAY"
type input "NO SAMEDAY"
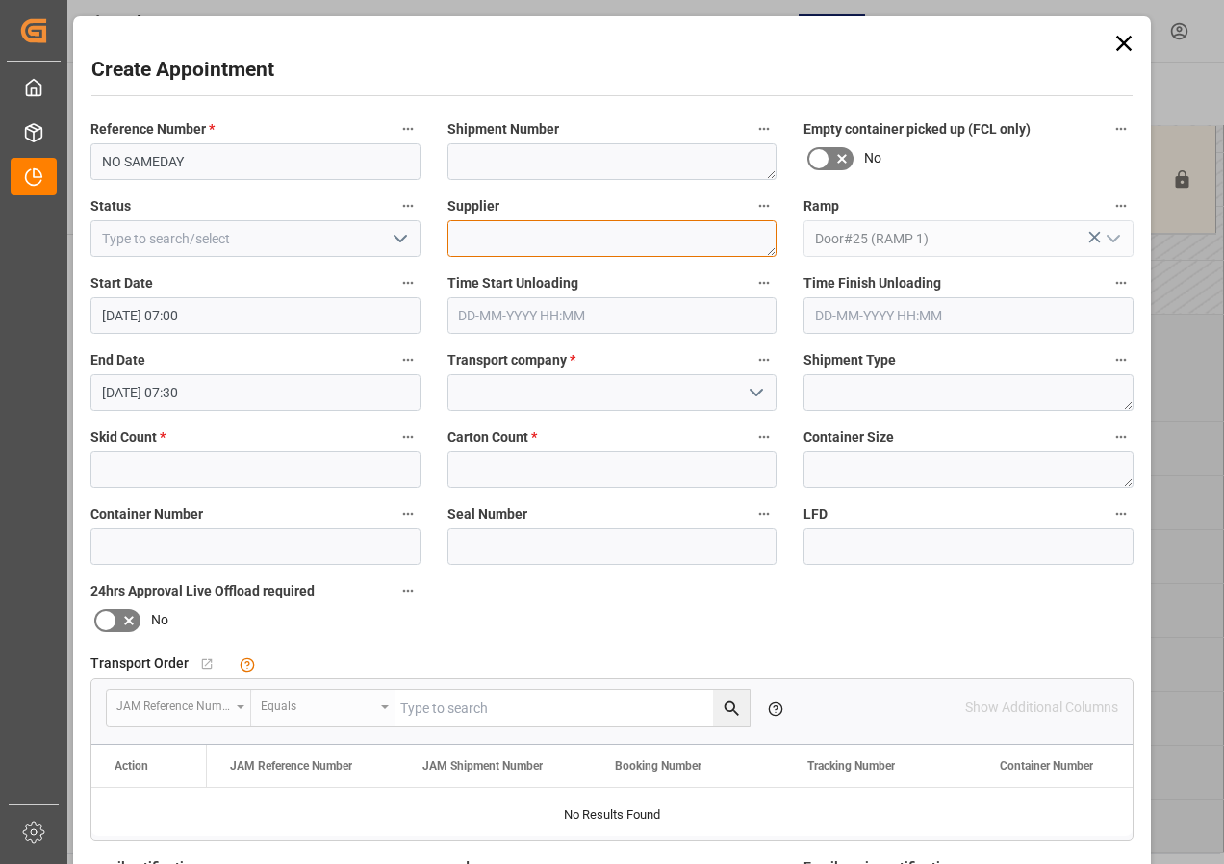
click at [483, 238] on textarea at bounding box center [612, 238] width 330 height 37
paste textarea "NO SAMEDAY"
type textarea "NO SAMEDAY"
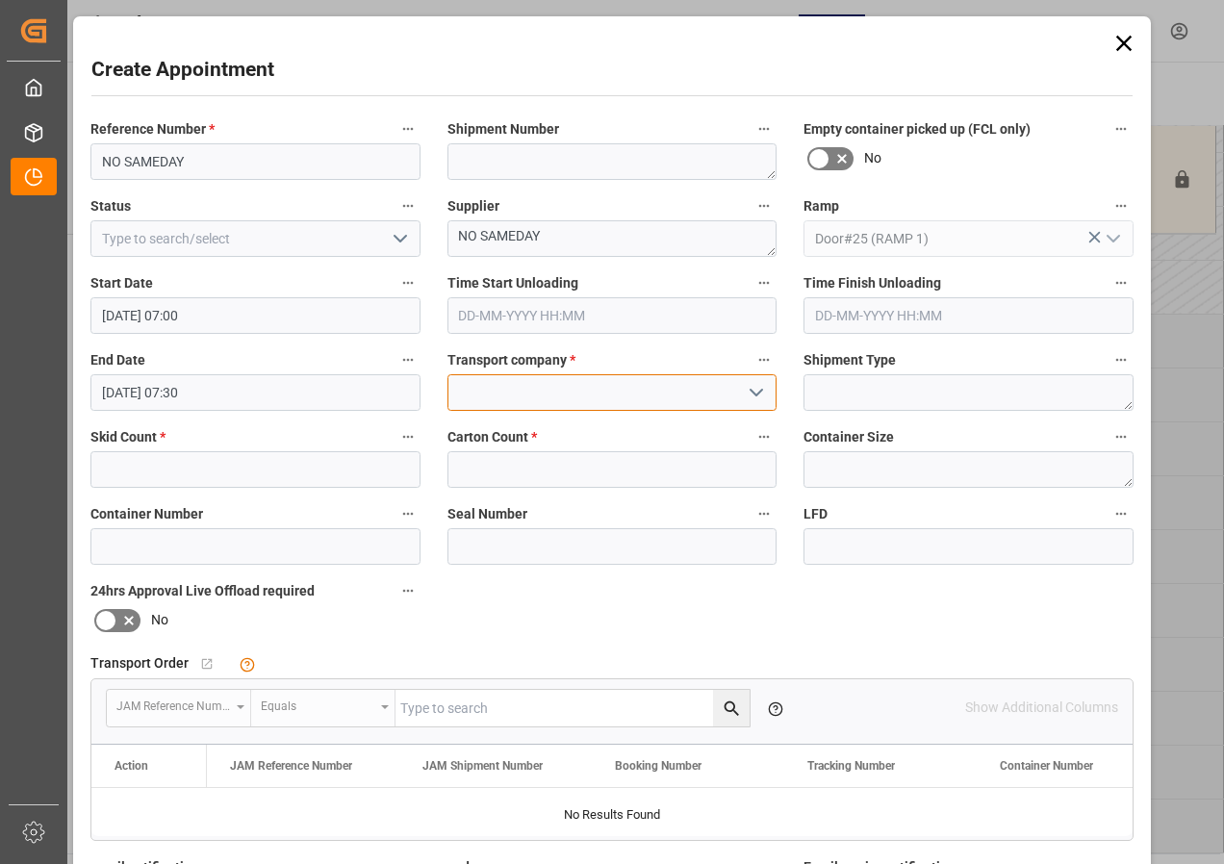
click at [551, 395] on input at bounding box center [612, 392] width 330 height 37
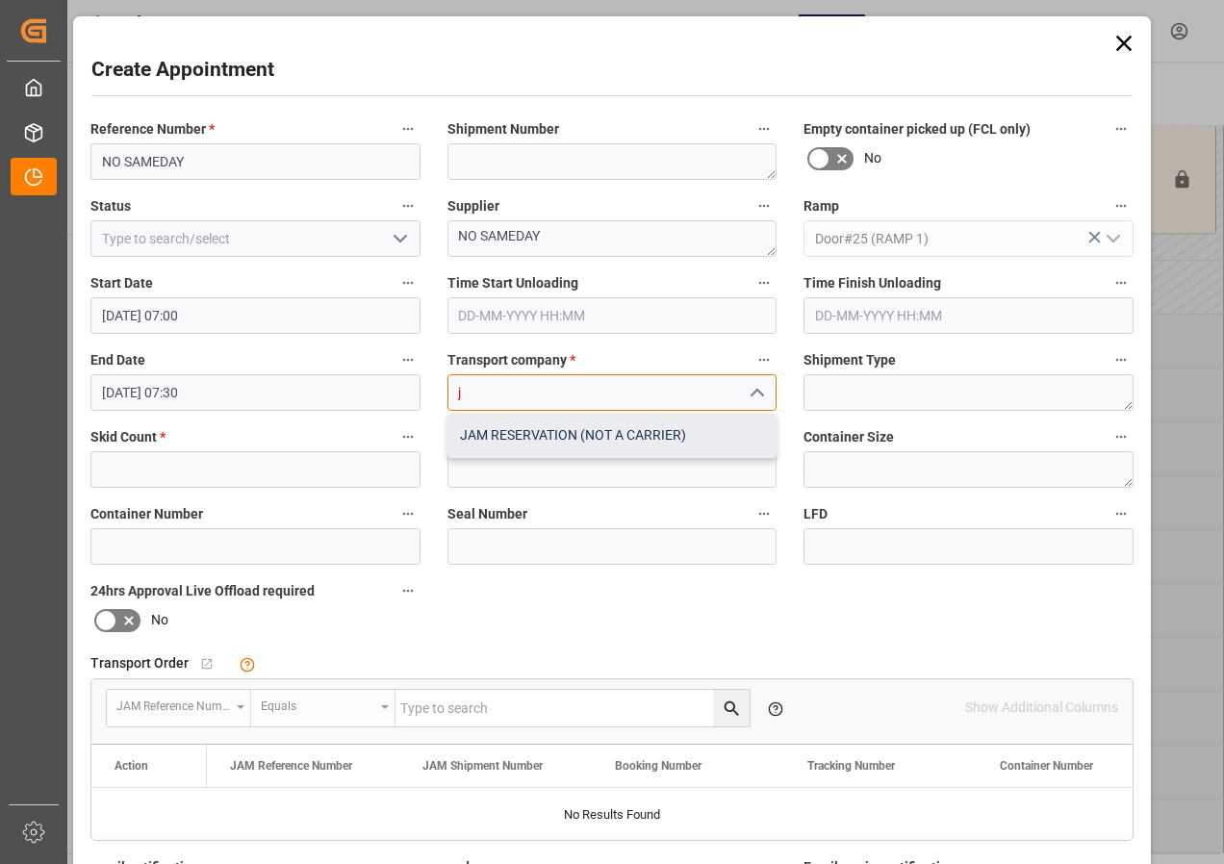
click at [544, 440] on div "JAM RESERVATION (NOT A CARRIER)" at bounding box center [612, 435] width 328 height 43
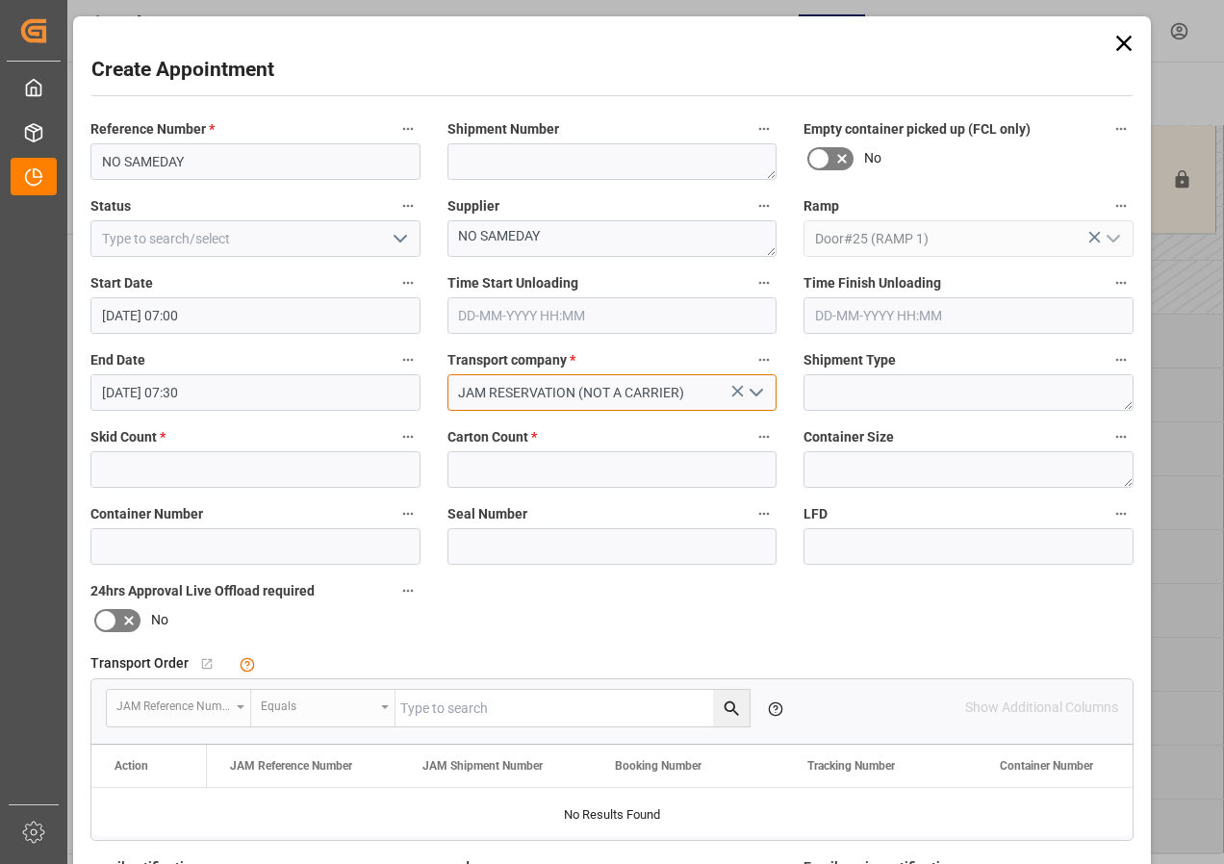
type input "JAM RESERVATION (NOT A CARRIER)"
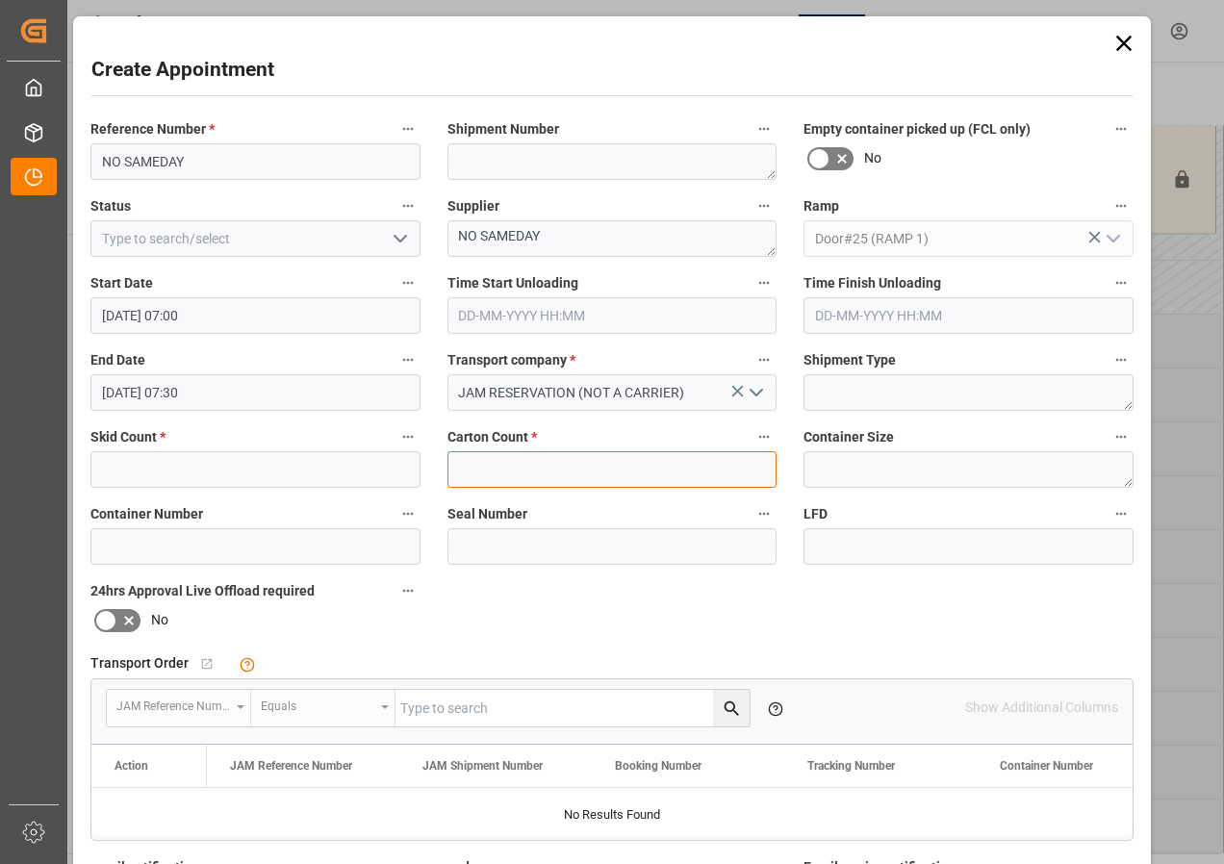
click at [524, 467] on input "text" at bounding box center [612, 469] width 330 height 37
type input "0"
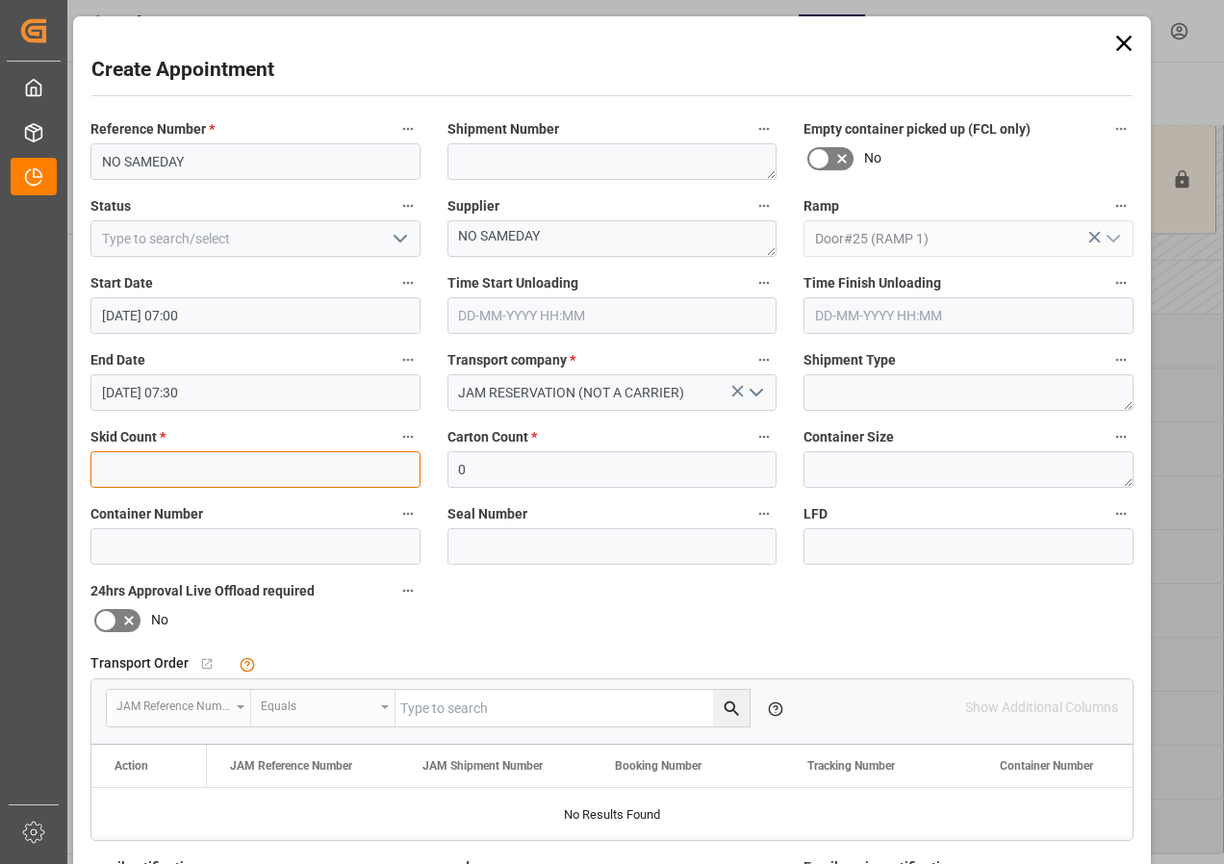
click at [254, 476] on input "text" at bounding box center [255, 469] width 330 height 37
type input "0"
click at [179, 401] on input "[DATE] 07:30" at bounding box center [255, 392] width 330 height 37
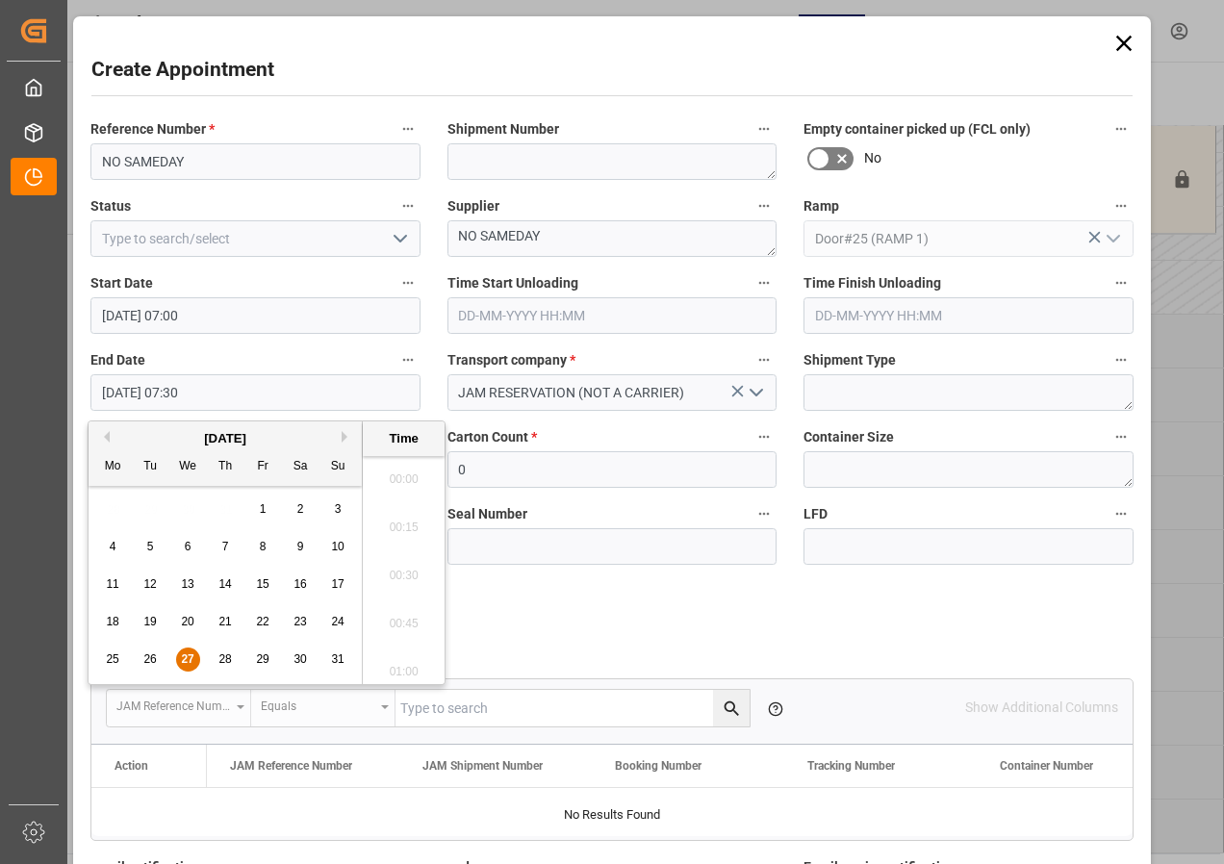
scroll to position [1354, 0]
click at [190, 663] on span "27" at bounding box center [187, 658] width 13 height 13
click at [401, 659] on li "12:00" at bounding box center [404, 666] width 82 height 48
type input "[DATE] 12:00"
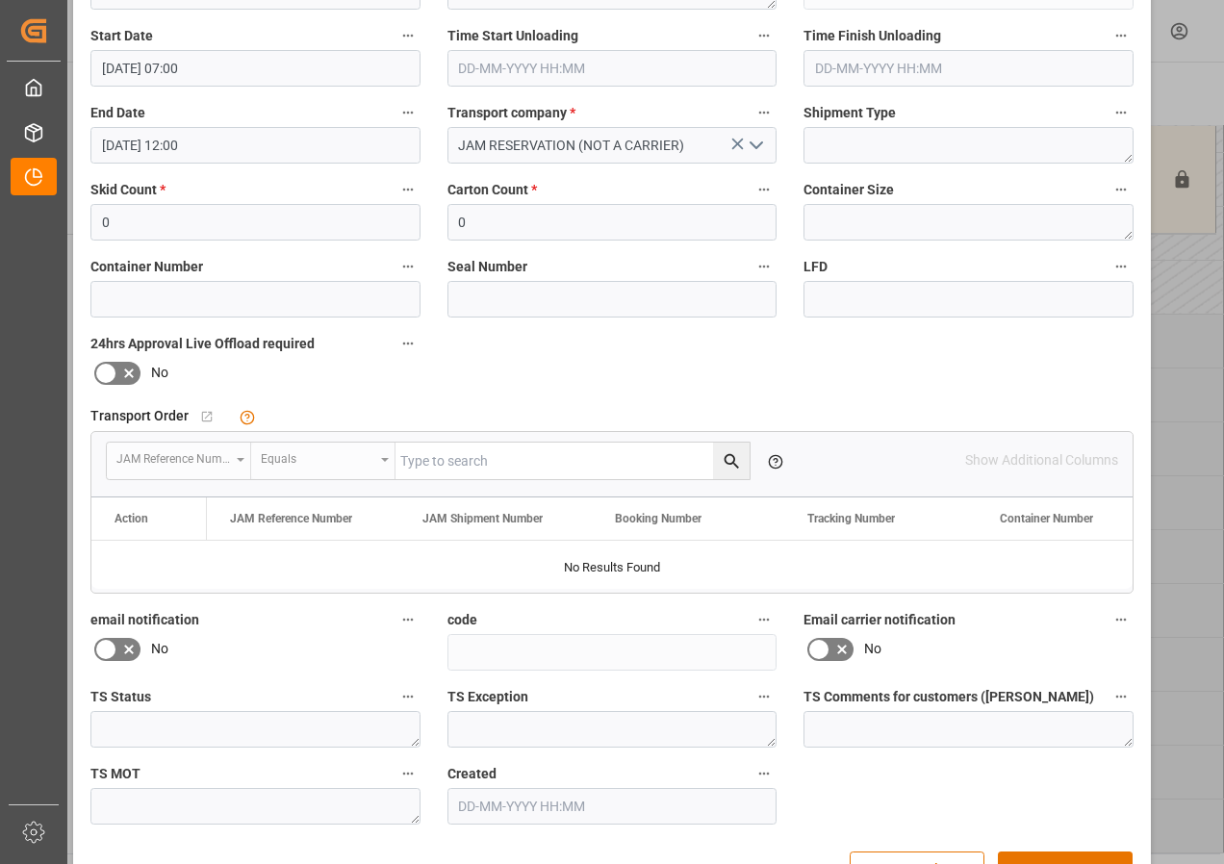
scroll to position [306, 0]
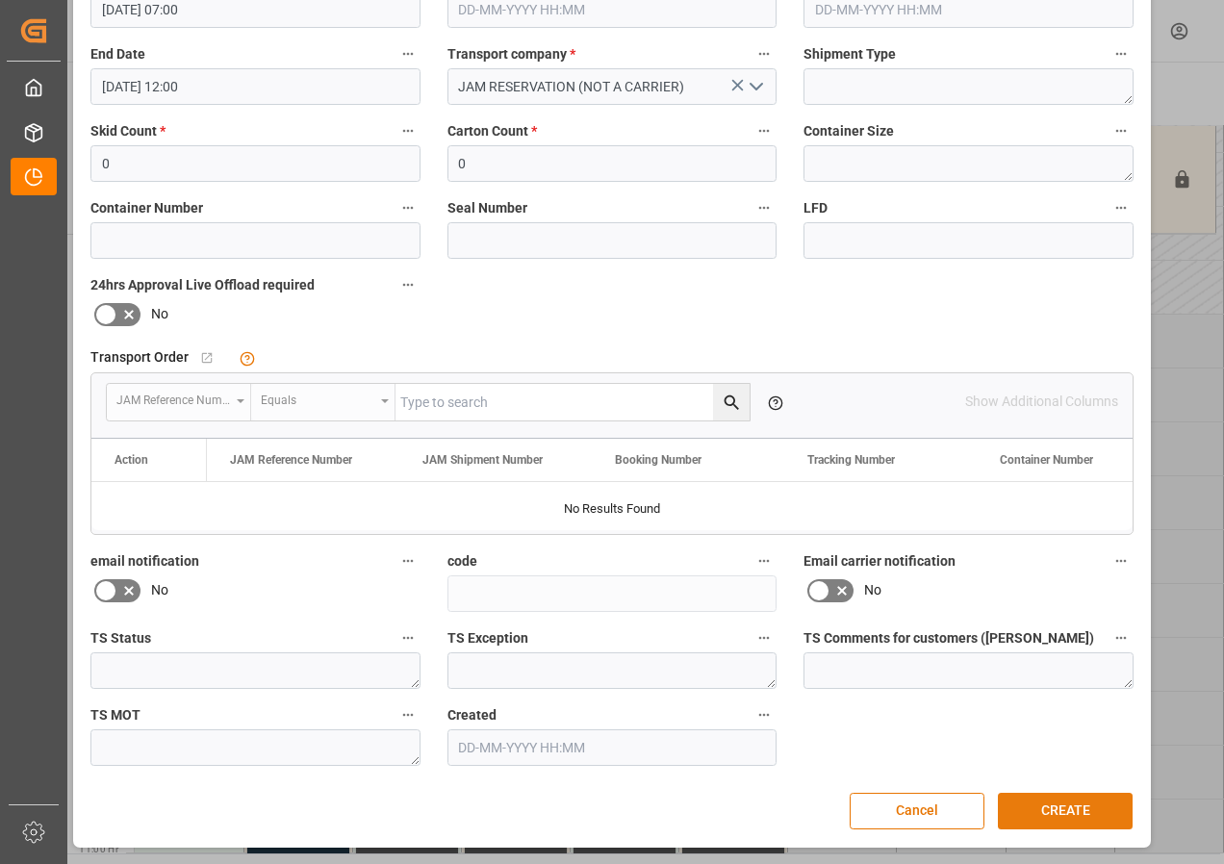
click at [1030, 812] on button "CREATE" at bounding box center [1065, 811] width 135 height 37
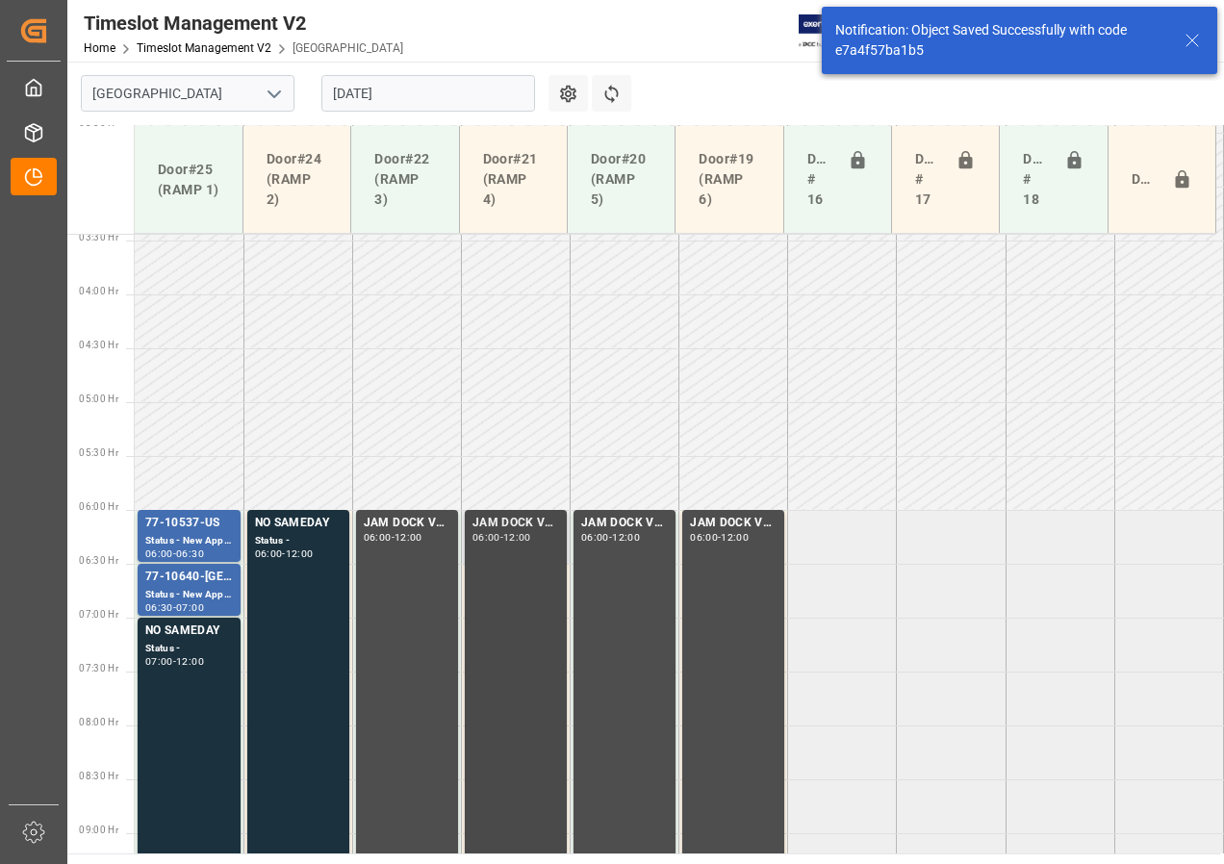
scroll to position [674, 0]
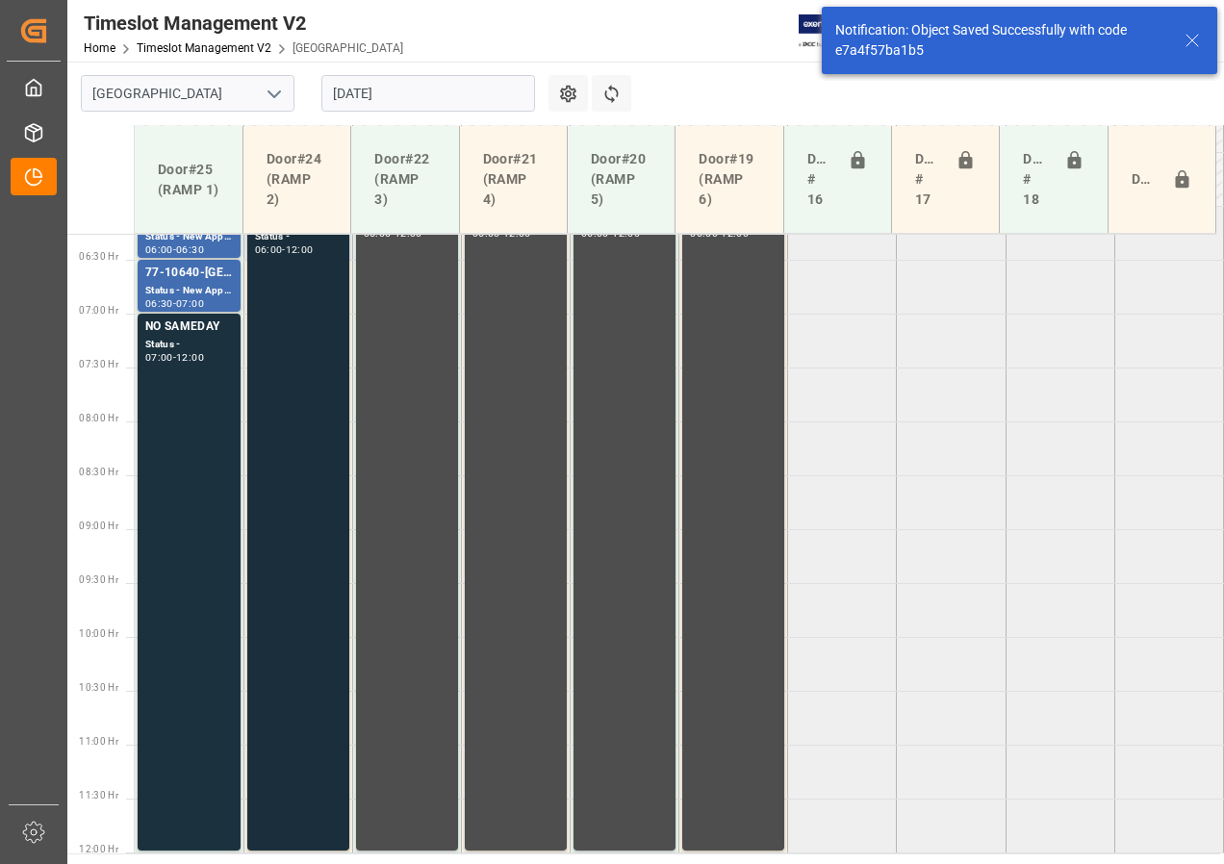
click at [294, 373] on div "NO SAMEDAY Status - 06:00 - 12:00" at bounding box center [298, 528] width 87 height 637
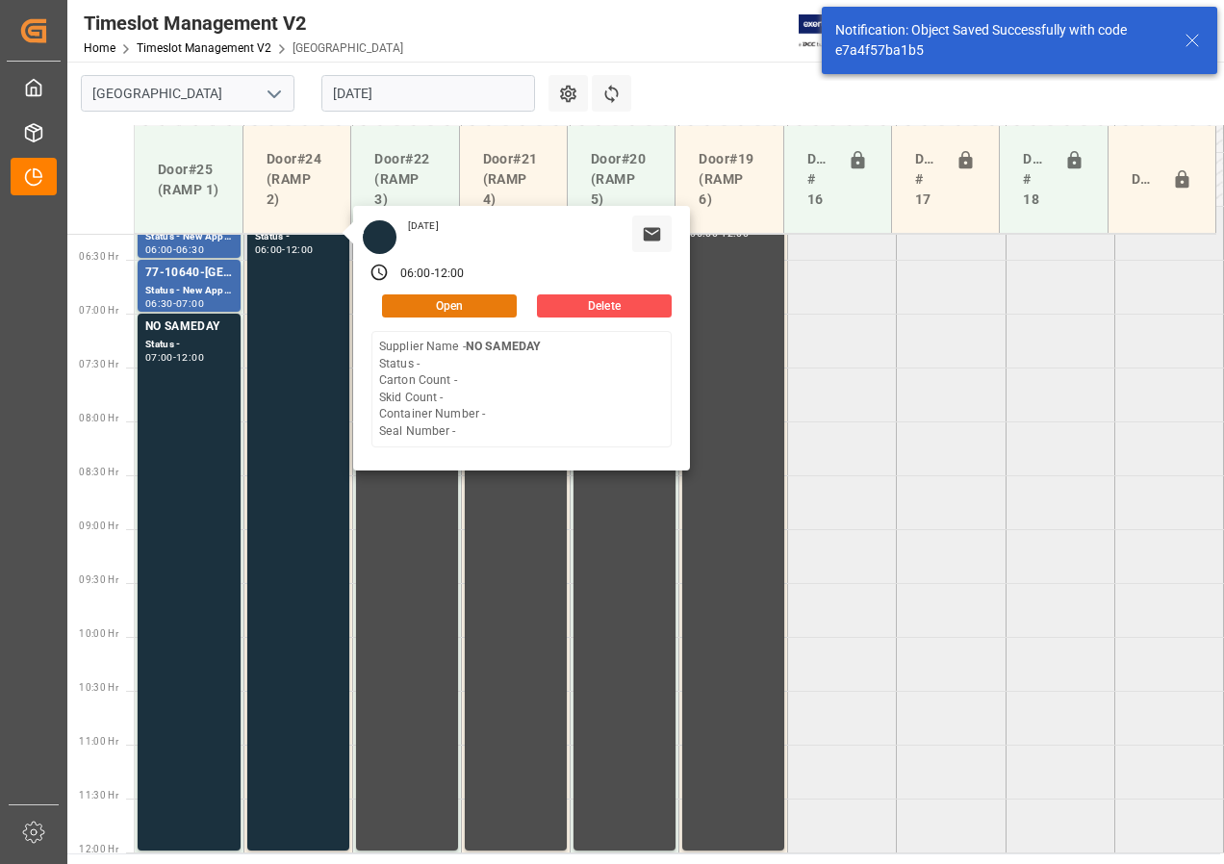
click at [458, 314] on button "Open" at bounding box center [449, 305] width 135 height 23
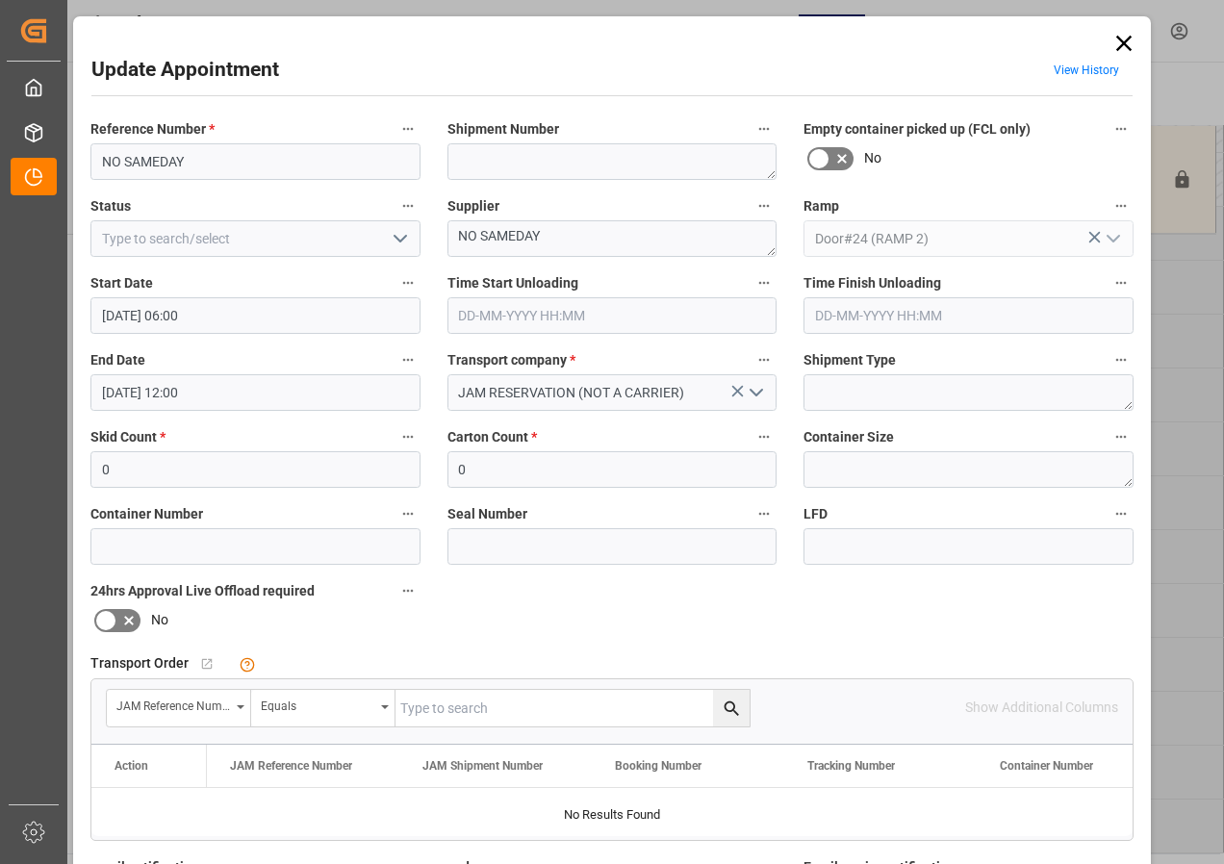
click at [400, 243] on icon "open menu" at bounding box center [400, 238] width 23 height 23
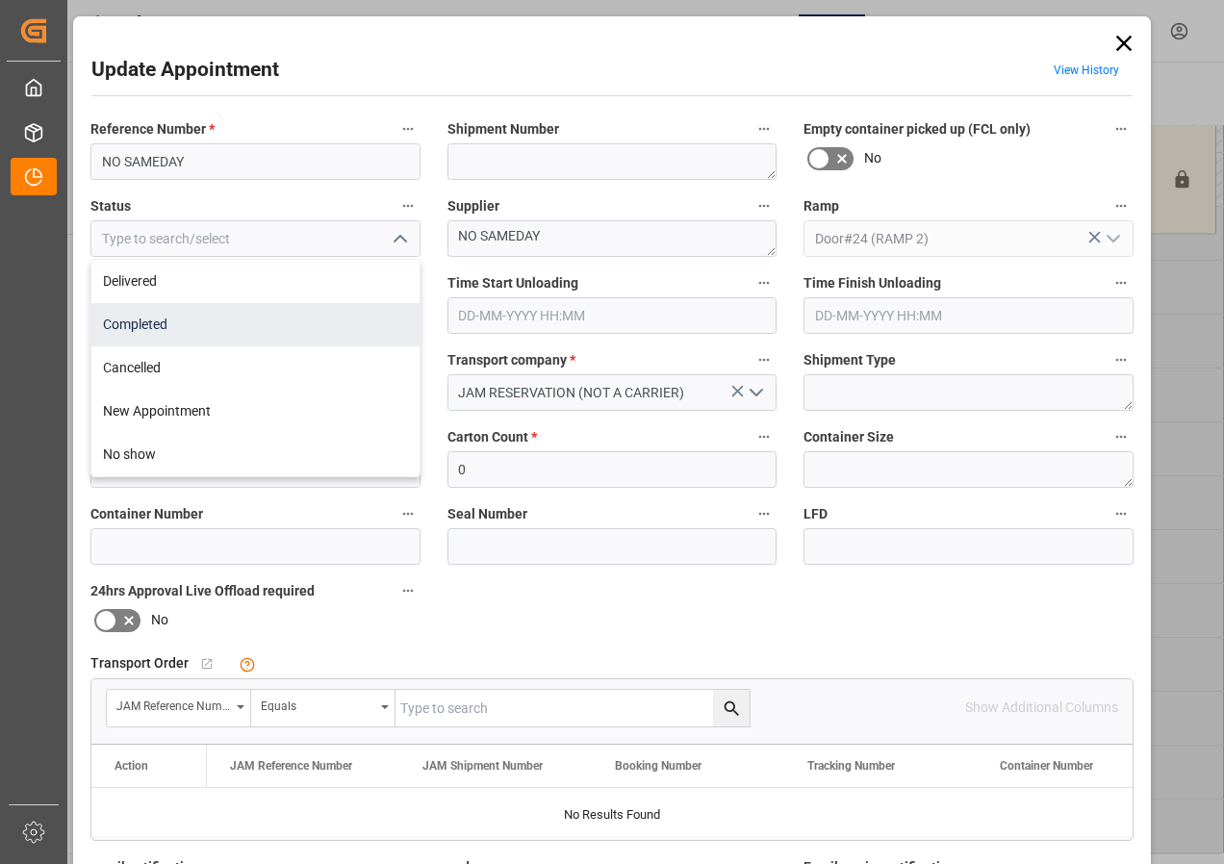
click at [169, 325] on div "Completed" at bounding box center [255, 324] width 328 height 43
type input "Completed"
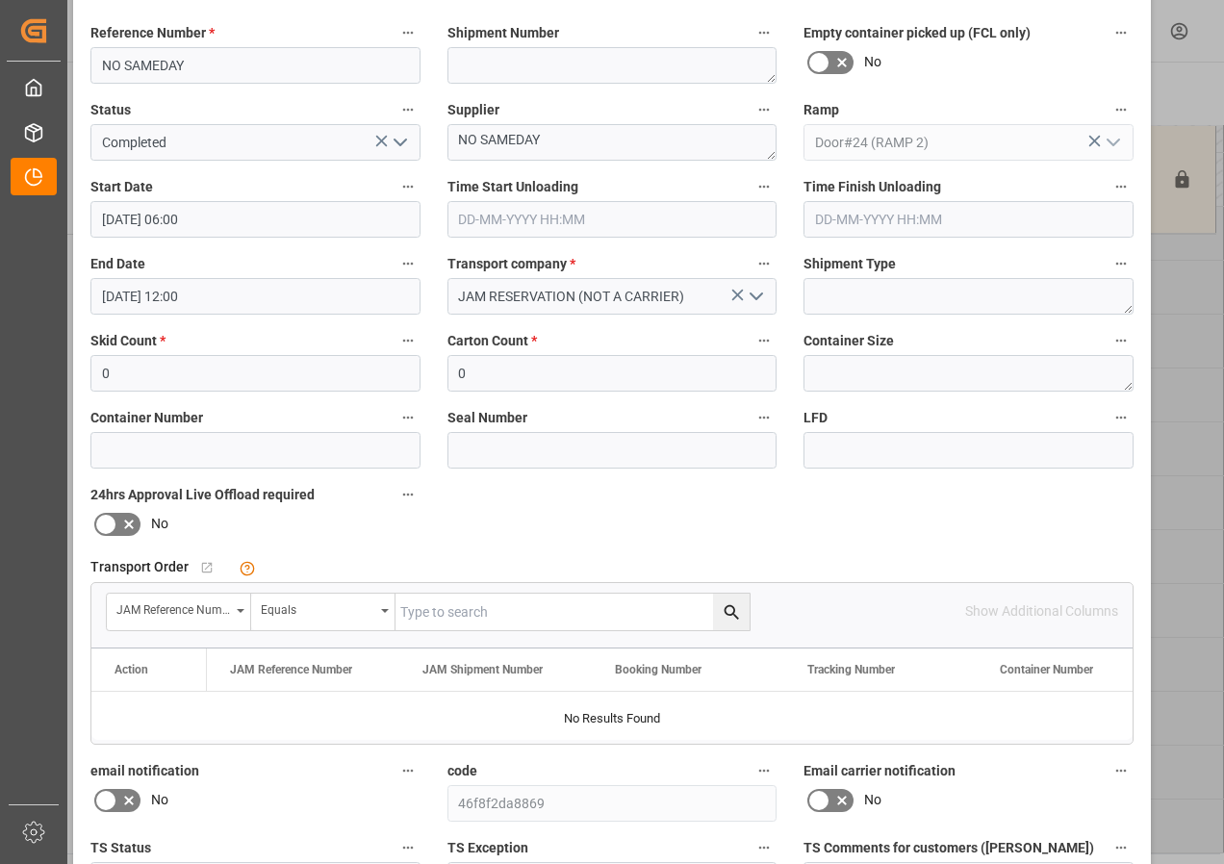
scroll to position [289, 0]
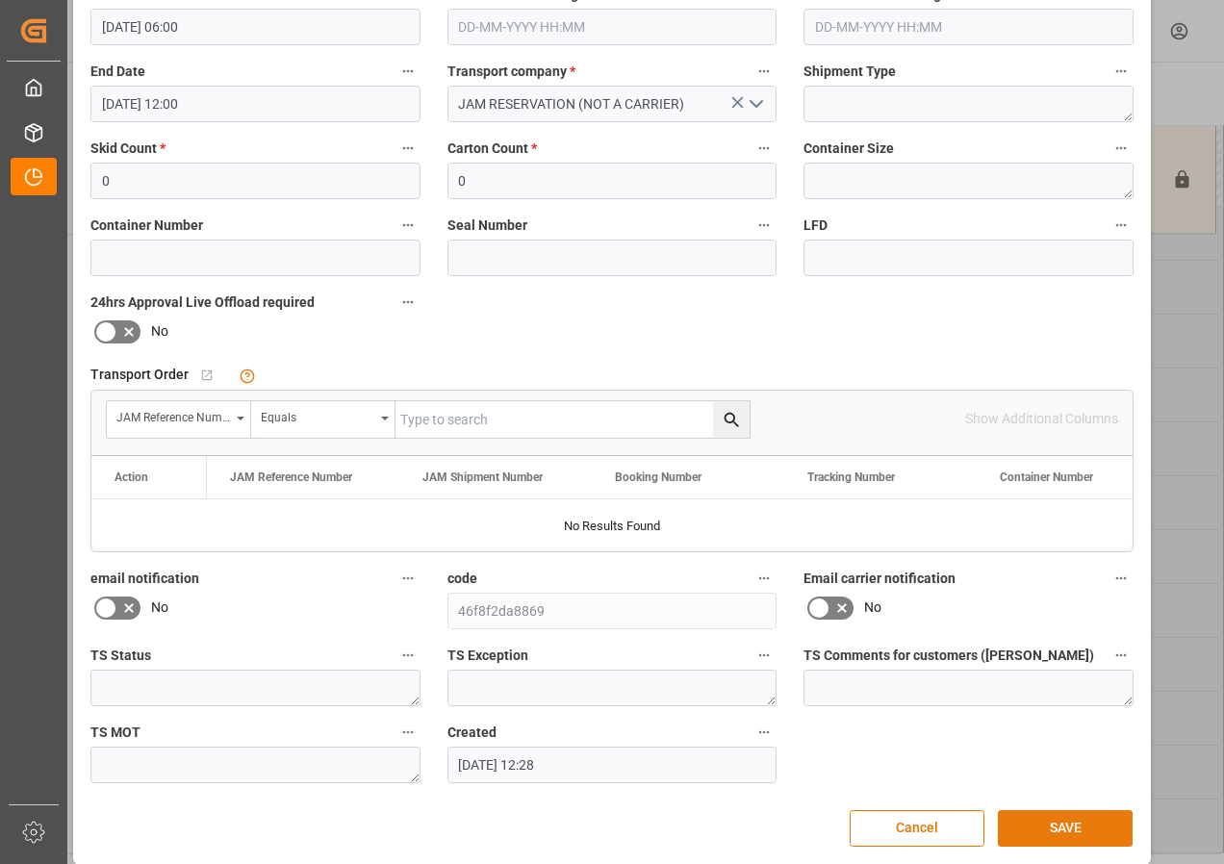
click at [1053, 815] on button "SAVE" at bounding box center [1065, 828] width 135 height 37
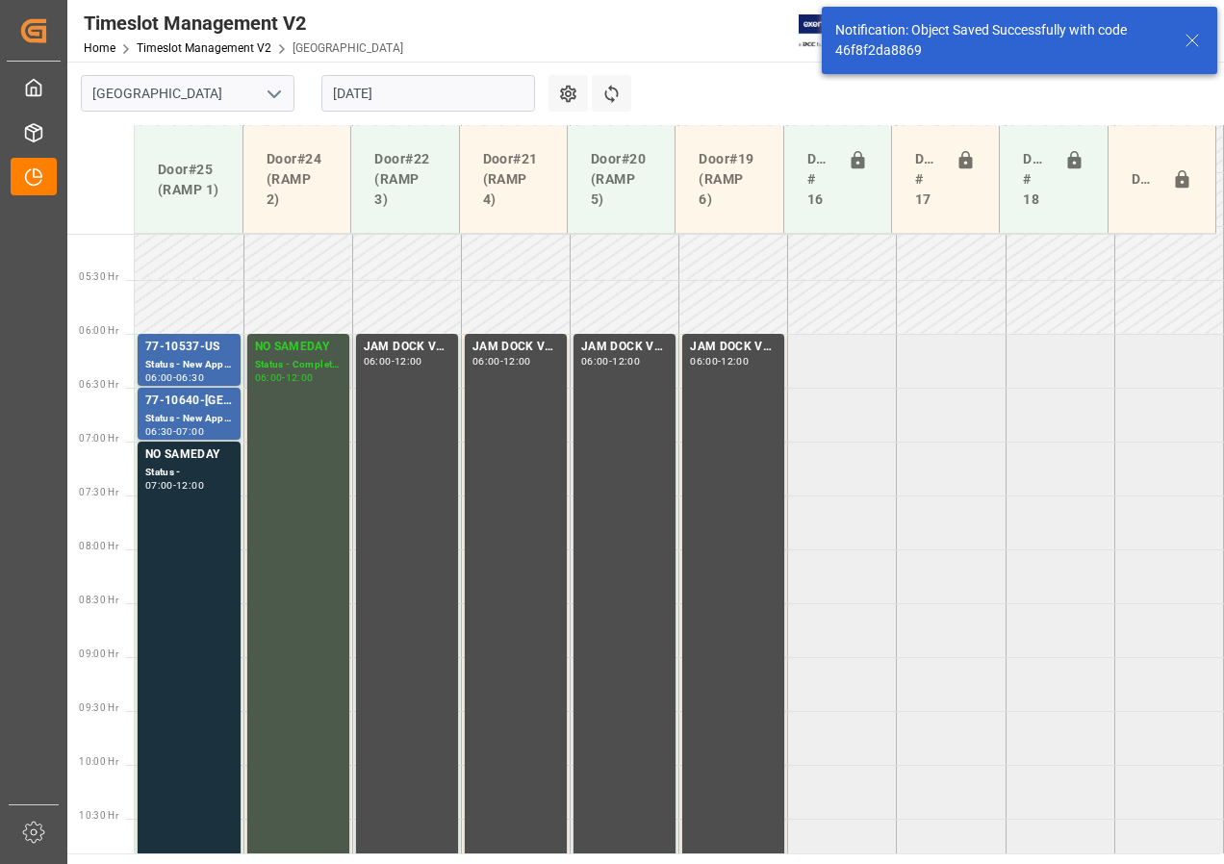
scroll to position [567, 0]
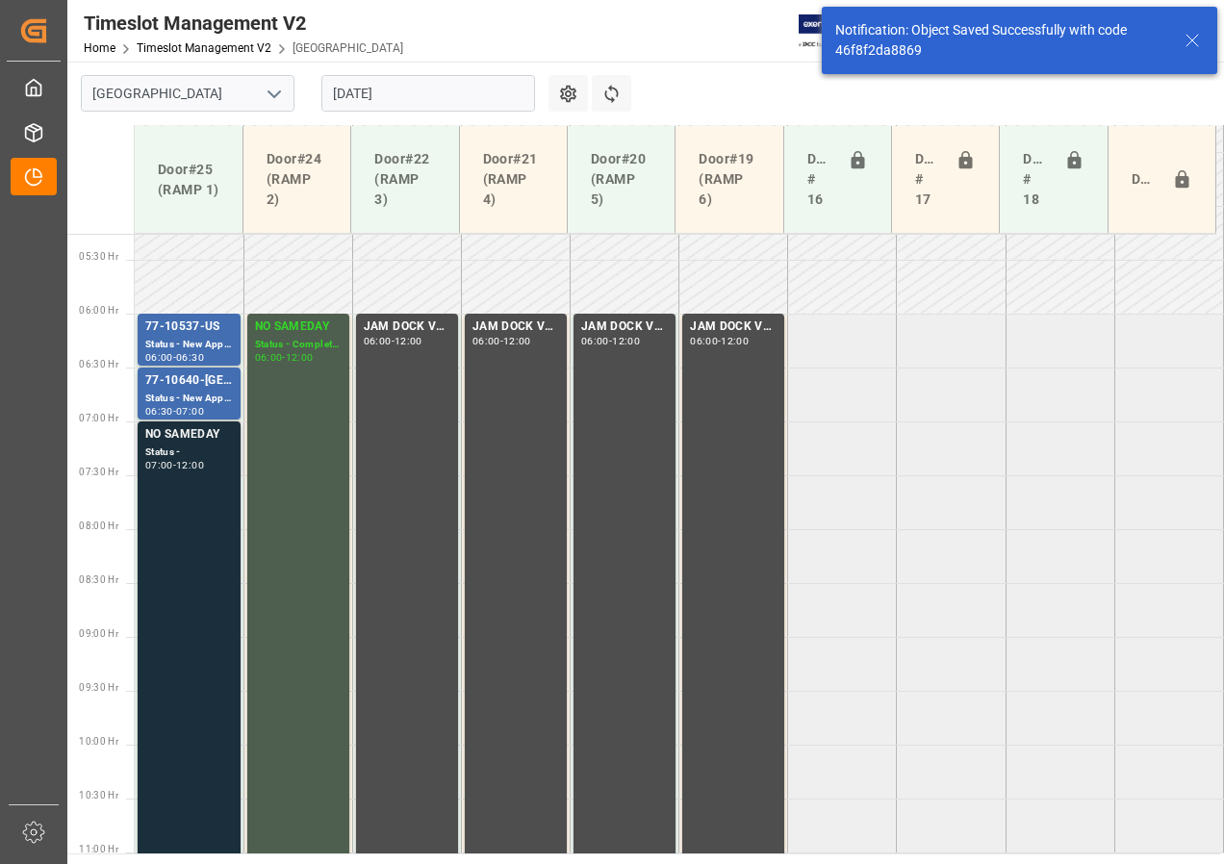
click at [197, 526] on div "NO SAMEDAY Status - 07:00 - 12:00" at bounding box center [189, 689] width 88 height 529
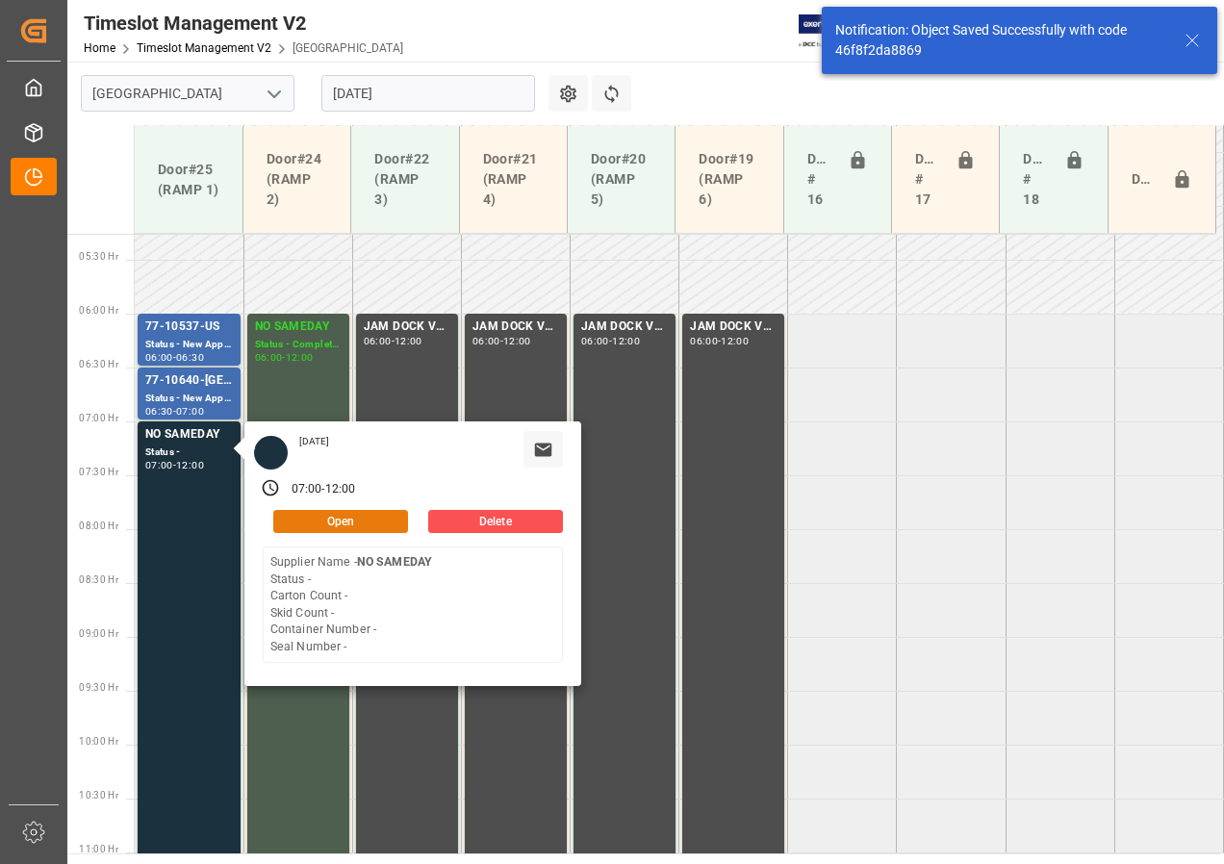
click at [299, 516] on button "Open" at bounding box center [340, 521] width 135 height 23
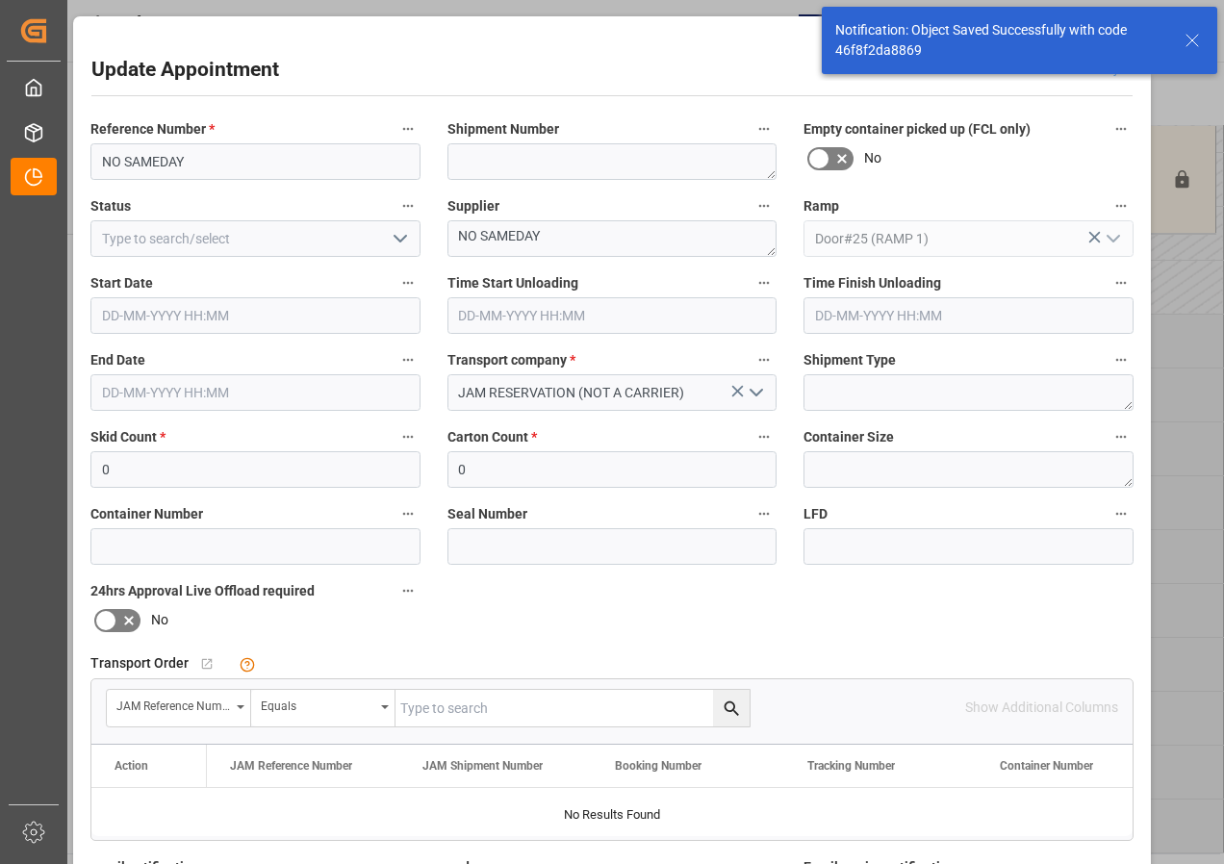
type input "[DATE] 07:00"
type input "[DATE] 12:00"
type input "[DATE] 12:28"
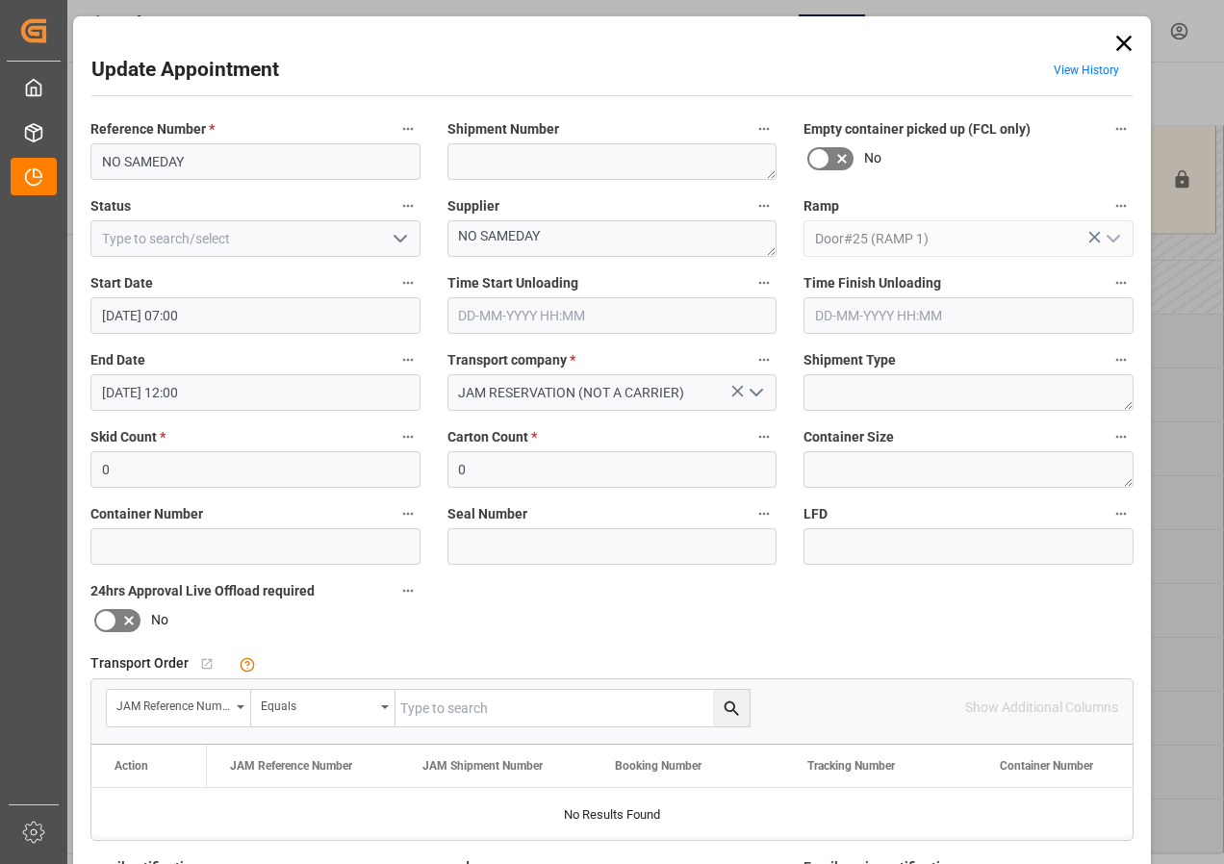
click at [400, 241] on icon "open menu" at bounding box center [400, 238] width 23 height 23
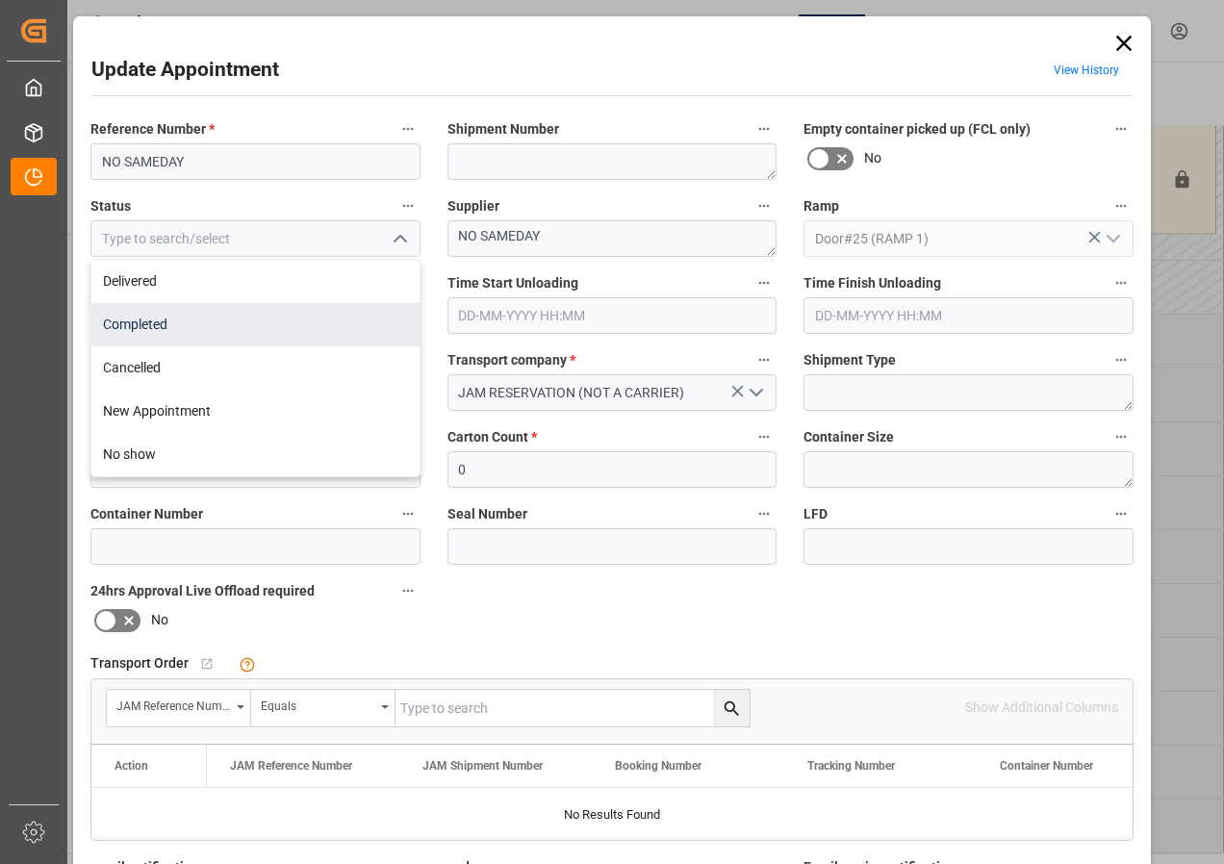
click at [170, 324] on div "Completed" at bounding box center [255, 324] width 328 height 43
type input "Completed"
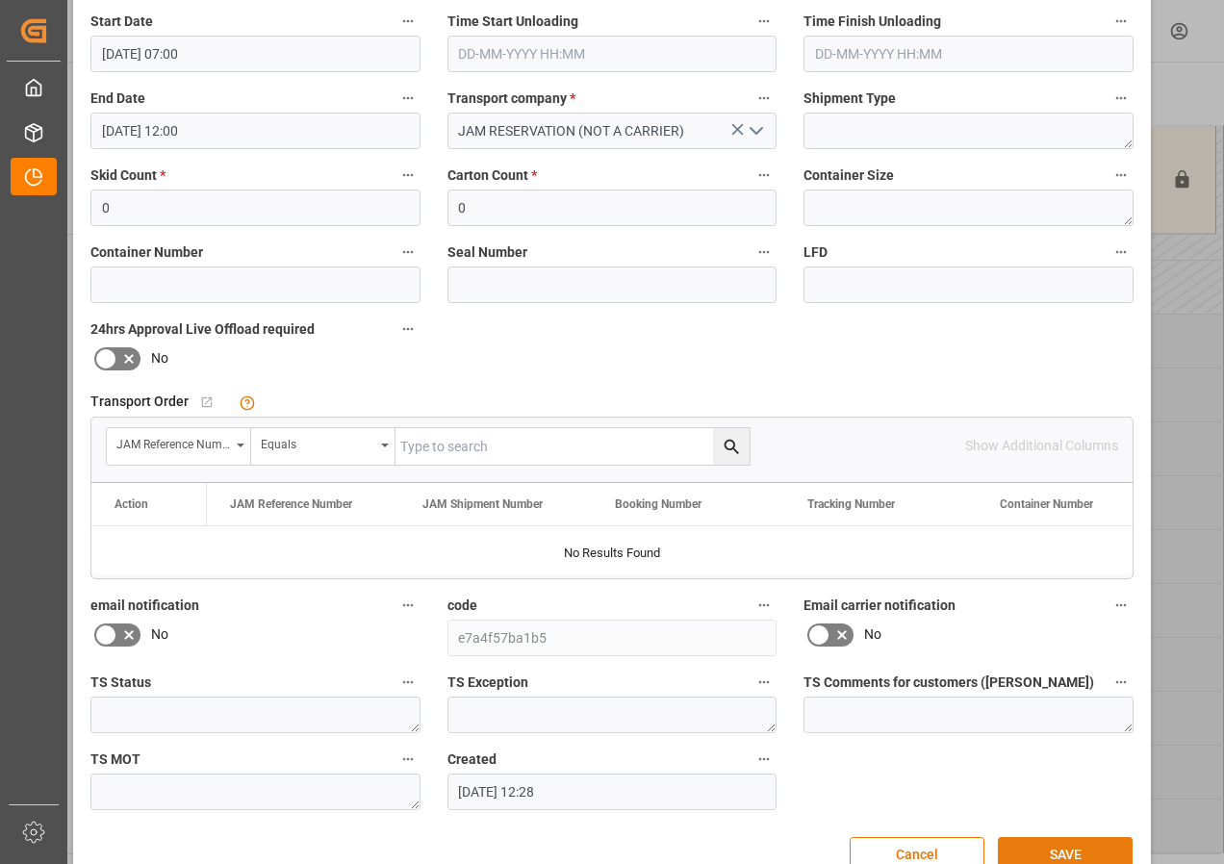
scroll to position [306, 0]
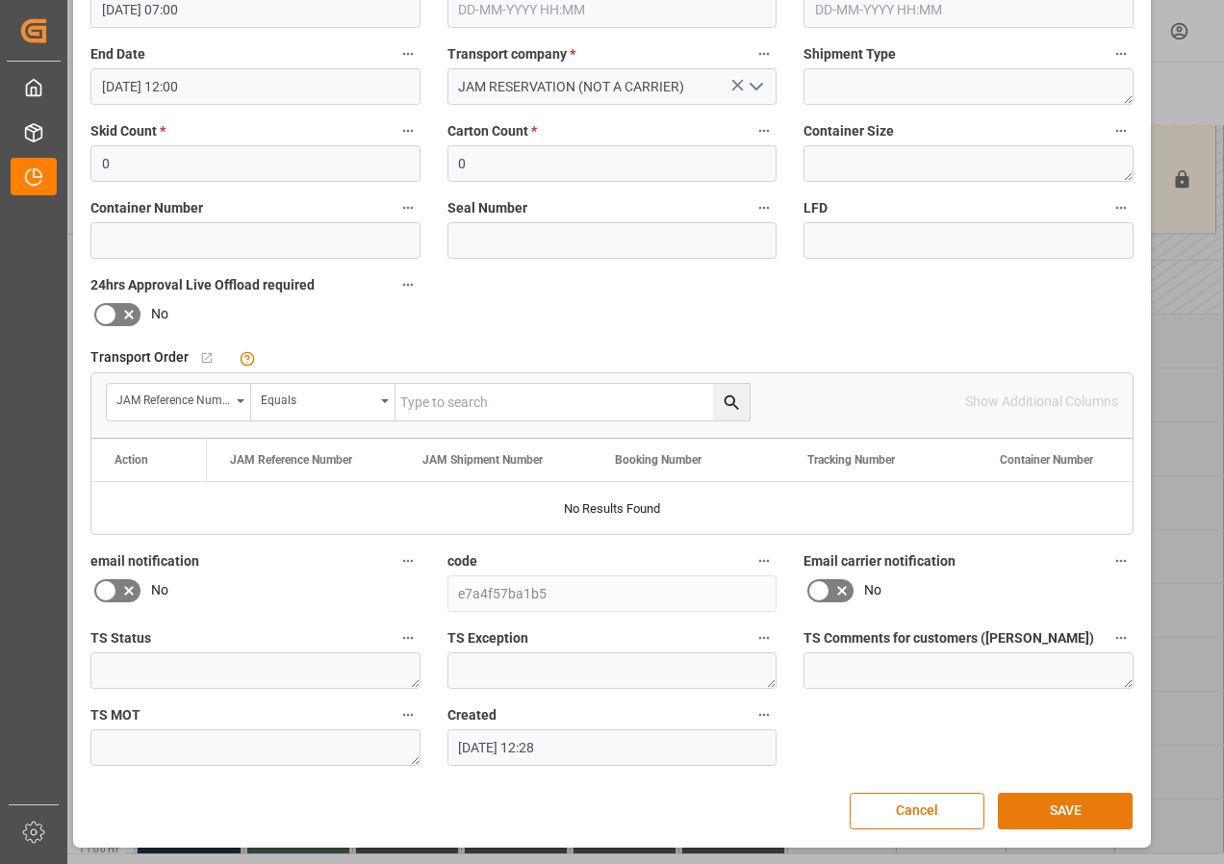
click at [1055, 808] on button "SAVE" at bounding box center [1065, 811] width 135 height 37
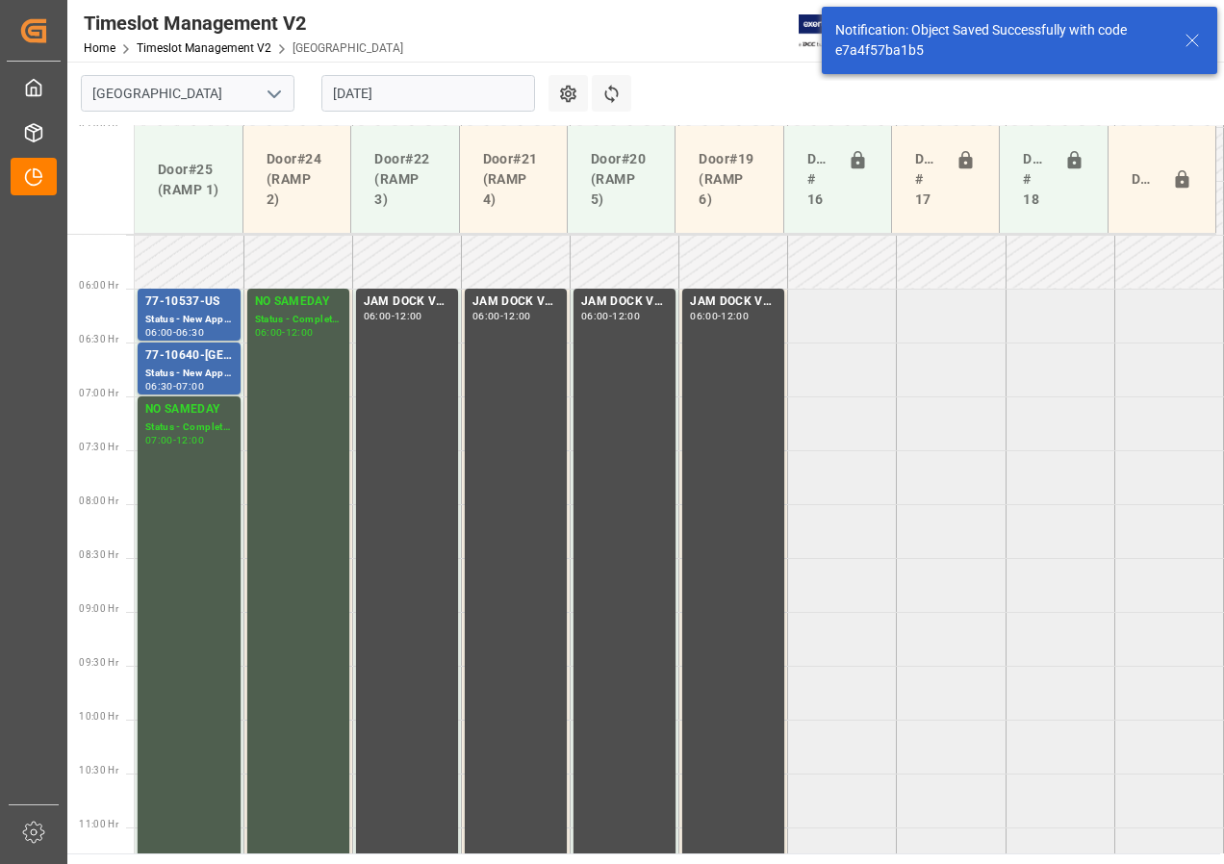
scroll to position [674, 0]
